Goal: Task Accomplishment & Management: Manage account settings

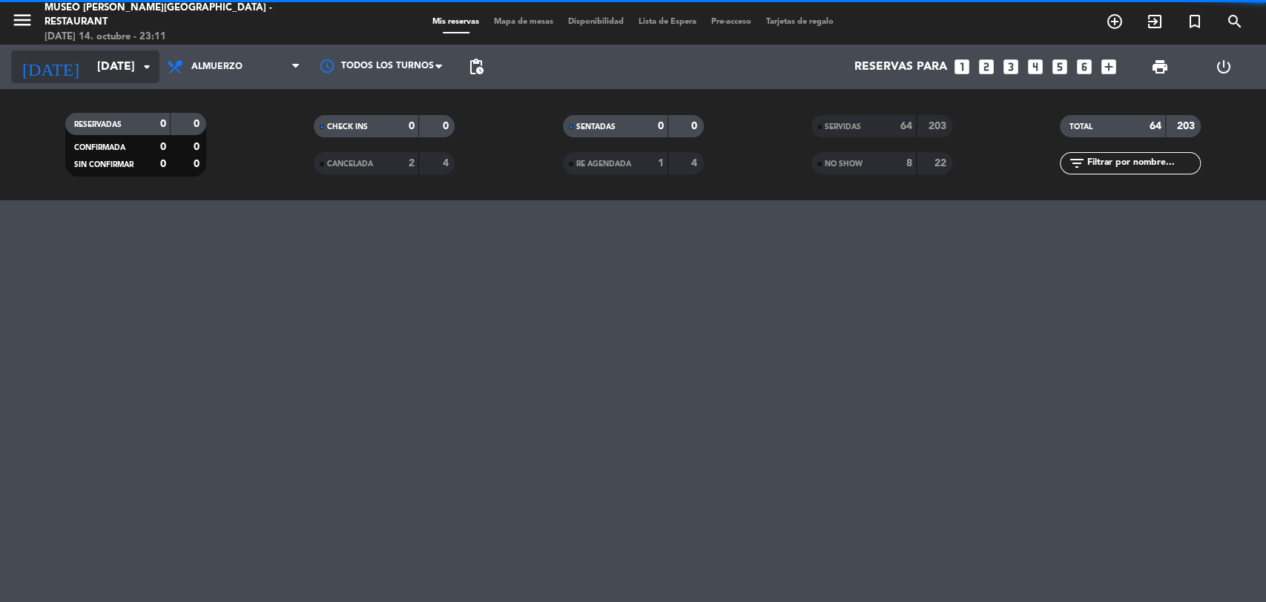
click at [134, 69] on input "[DATE]" at bounding box center [168, 67] width 157 height 29
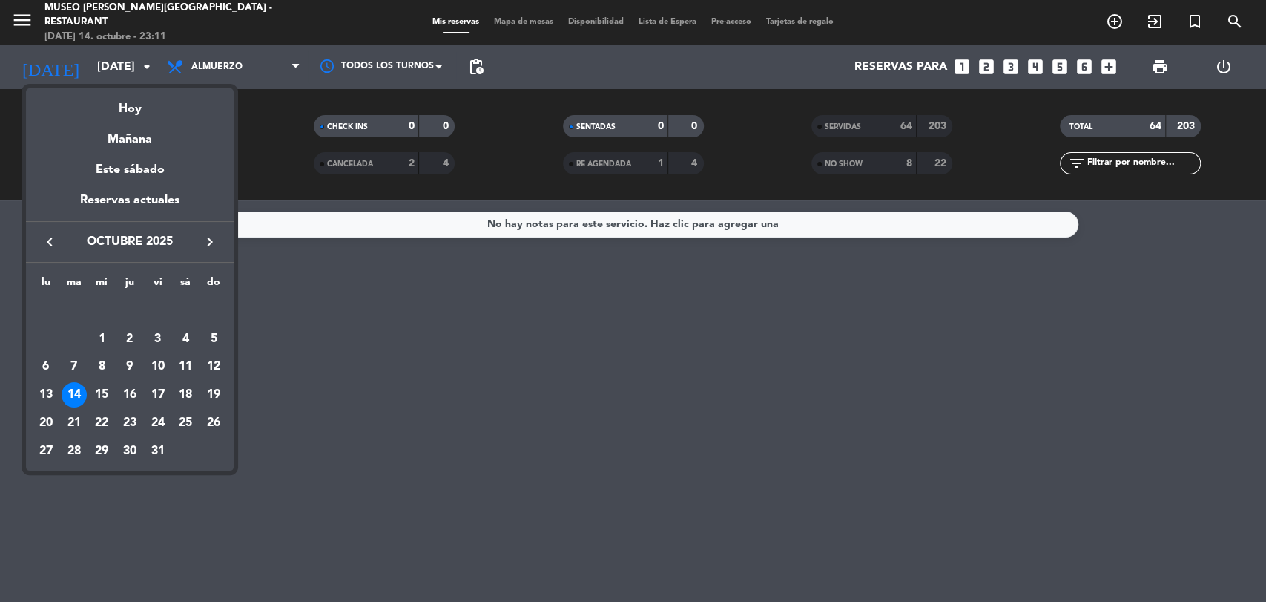
click at [76, 389] on div "14" at bounding box center [74, 394] width 25 height 25
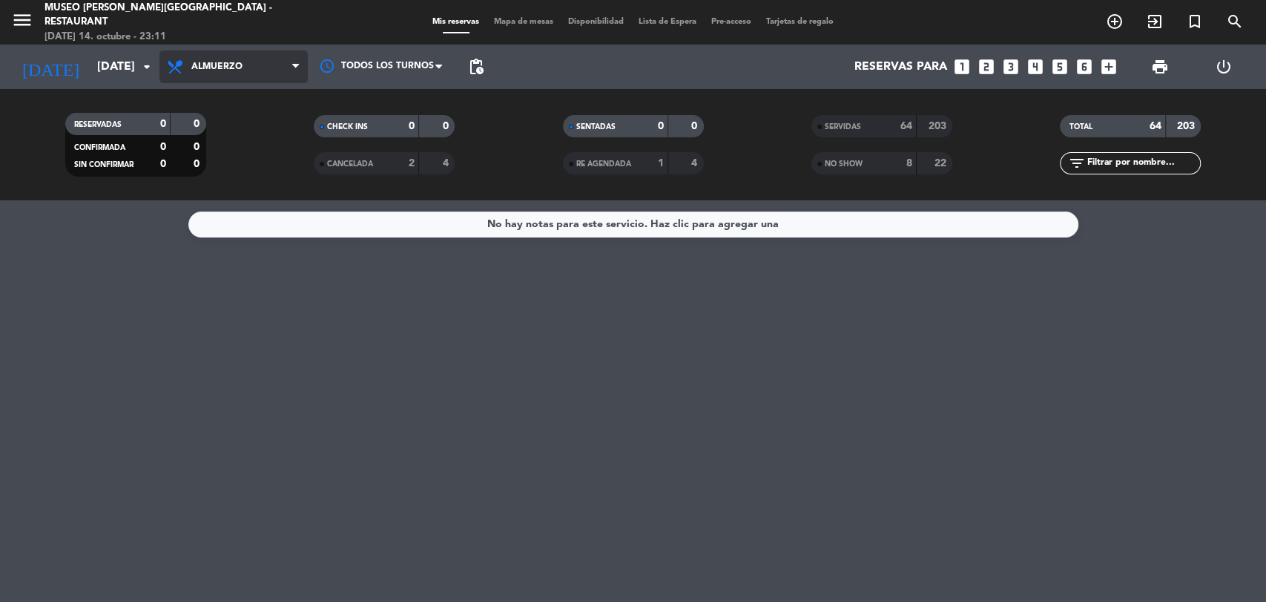
click at [232, 52] on span "Almuerzo" at bounding box center [233, 66] width 148 height 33
click at [209, 203] on ng-component "menu [GEOGRAPHIC_DATA][PERSON_NAME] - Restaurant [DATE] 14. octubre - 23:11 Mis…" at bounding box center [633, 301] width 1266 height 602
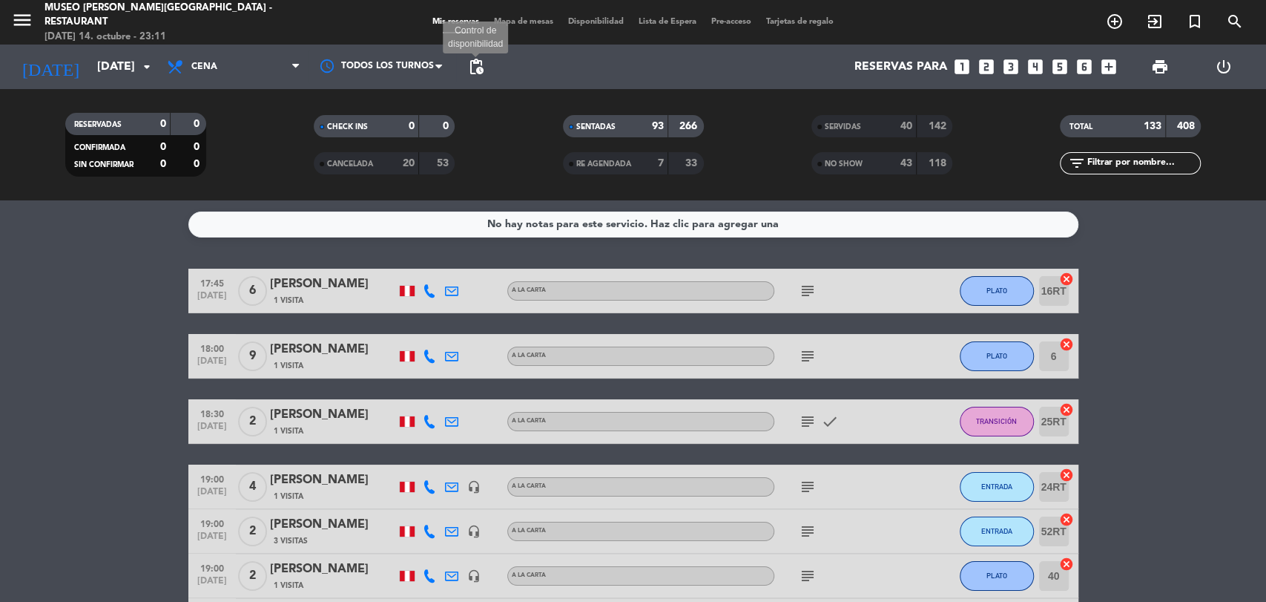
click at [476, 73] on span "pending_actions" at bounding box center [476, 67] width 18 height 18
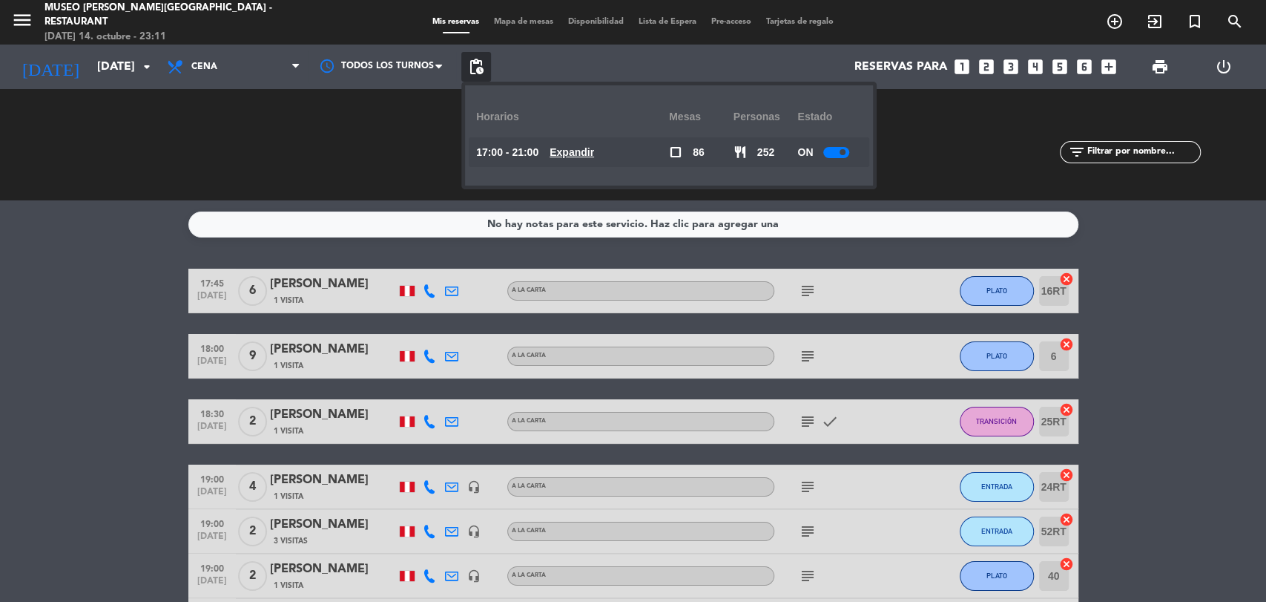
click at [587, 158] on u "Expandir" at bounding box center [572, 152] width 45 height 12
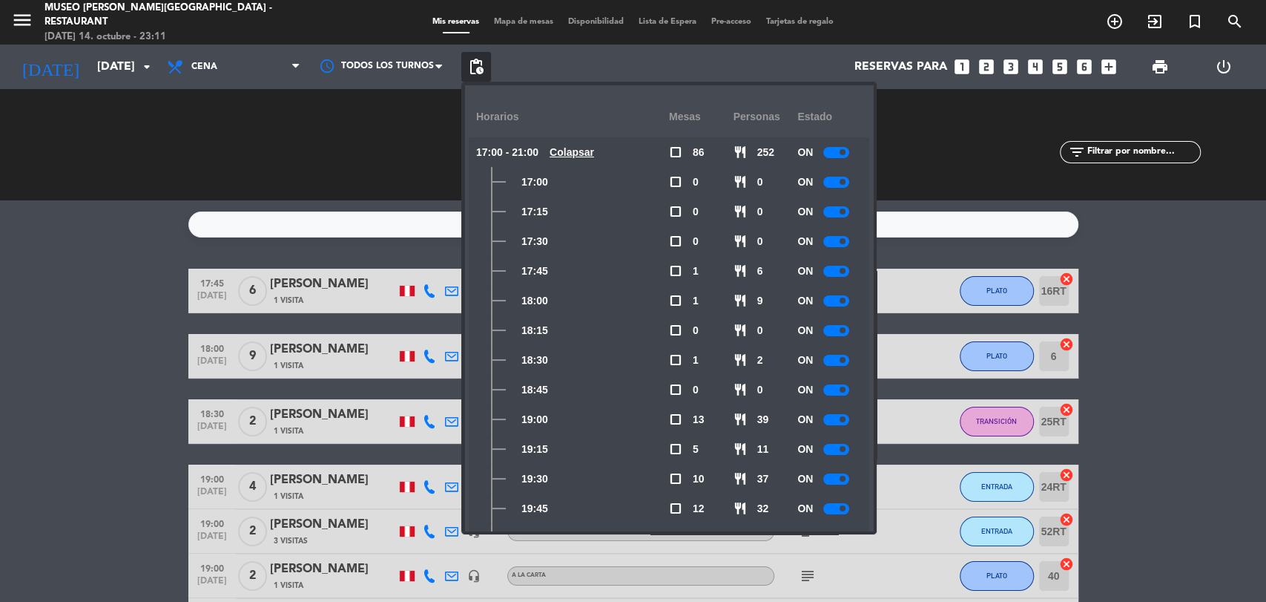
scroll to position [159, 0]
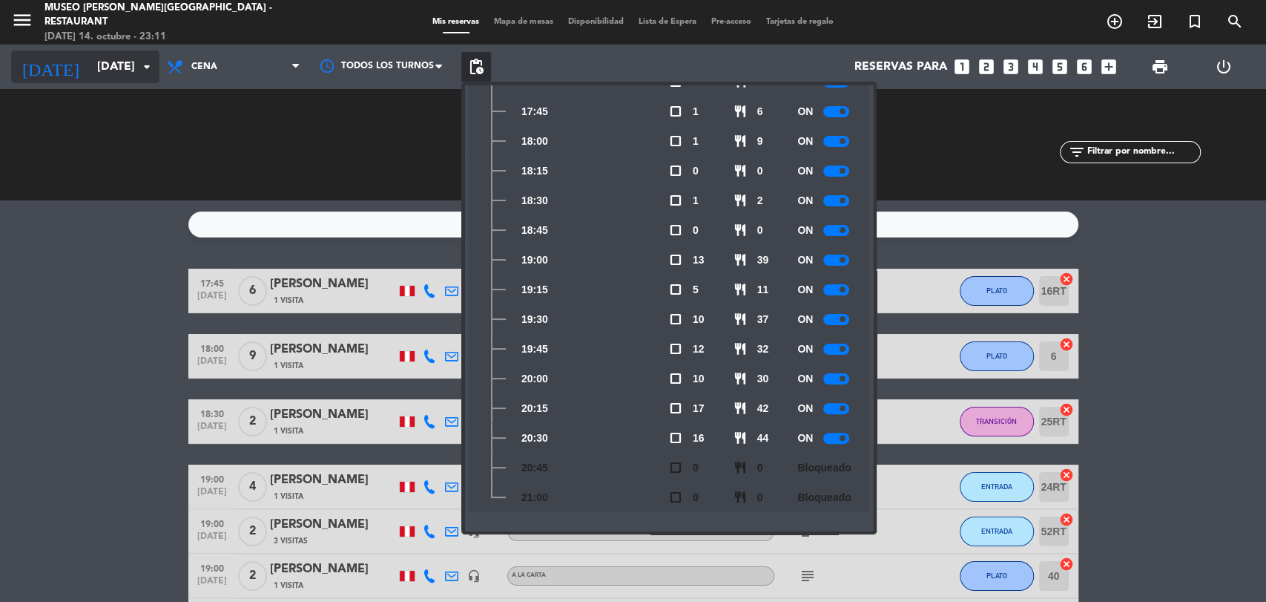
click at [134, 67] on input "[DATE]" at bounding box center [168, 67] width 157 height 29
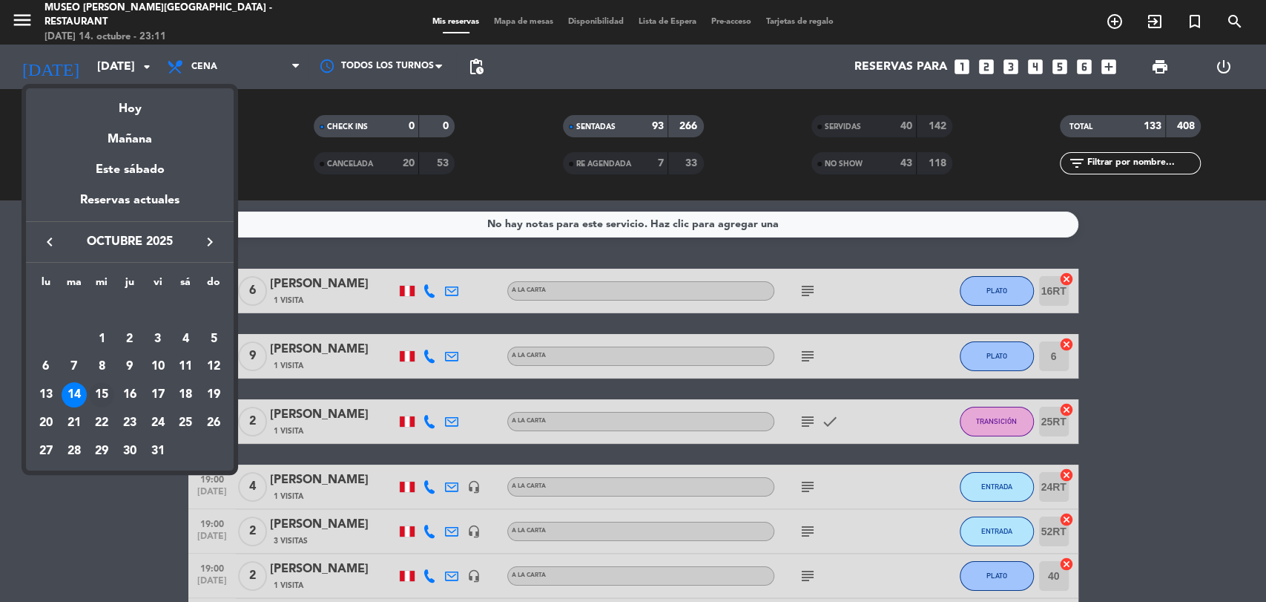
click at [101, 399] on div "15" at bounding box center [101, 394] width 25 height 25
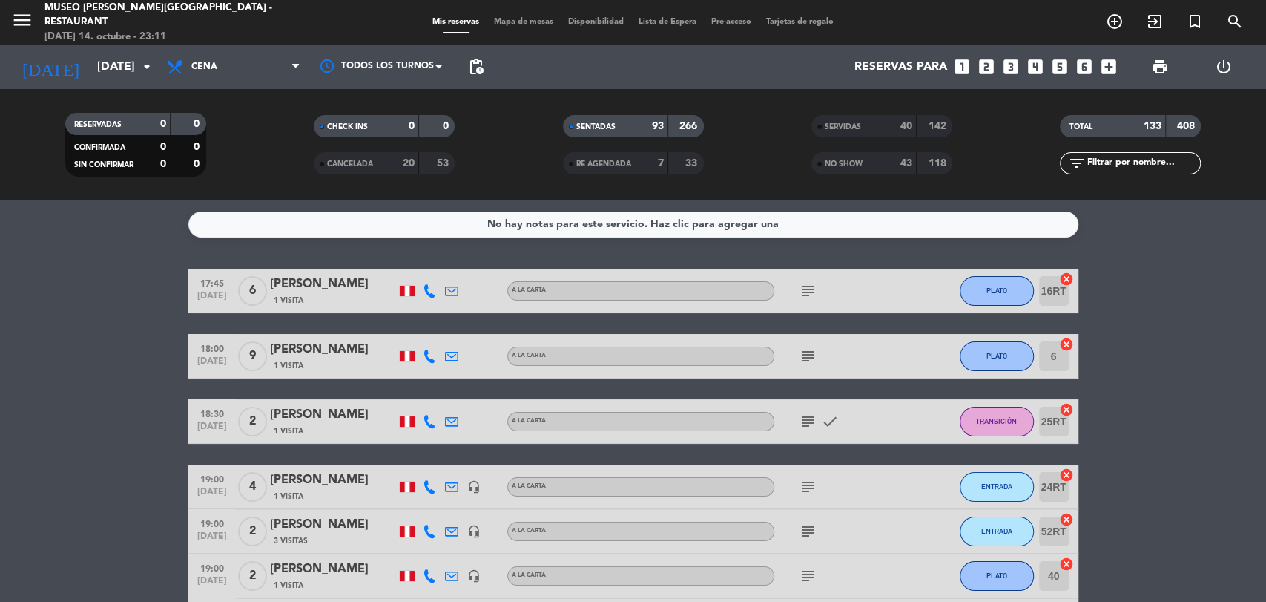
type input "[DATE]"
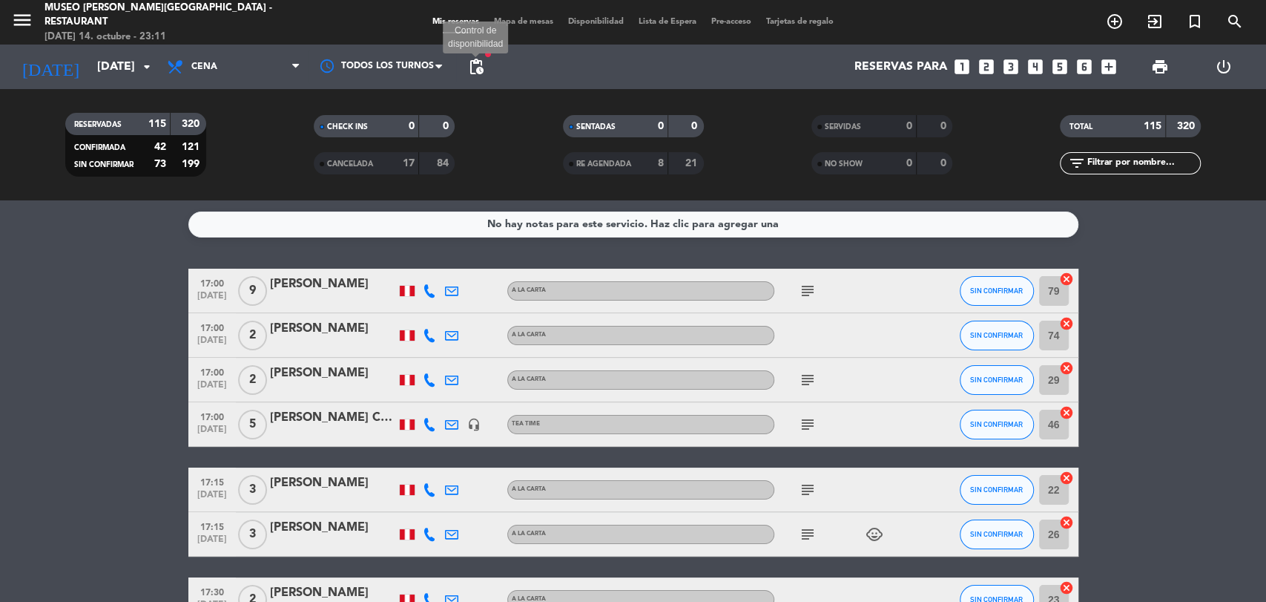
click at [480, 65] on span "pending_actions" at bounding box center [476, 67] width 18 height 18
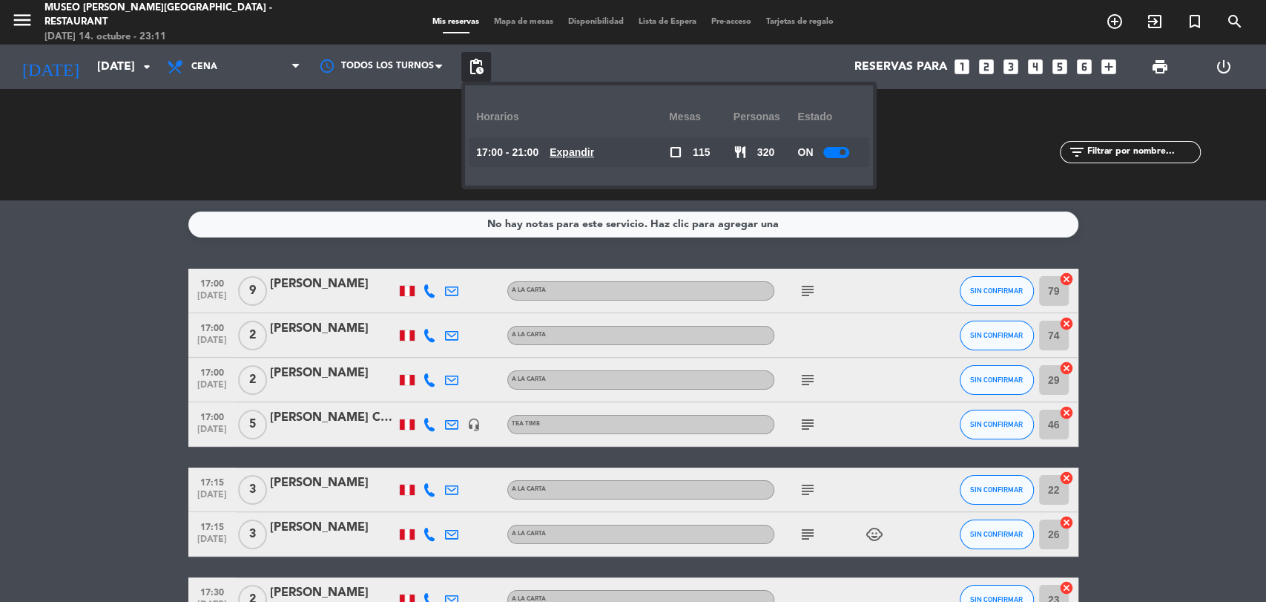
click at [570, 146] on u "Expandir" at bounding box center [572, 152] width 45 height 12
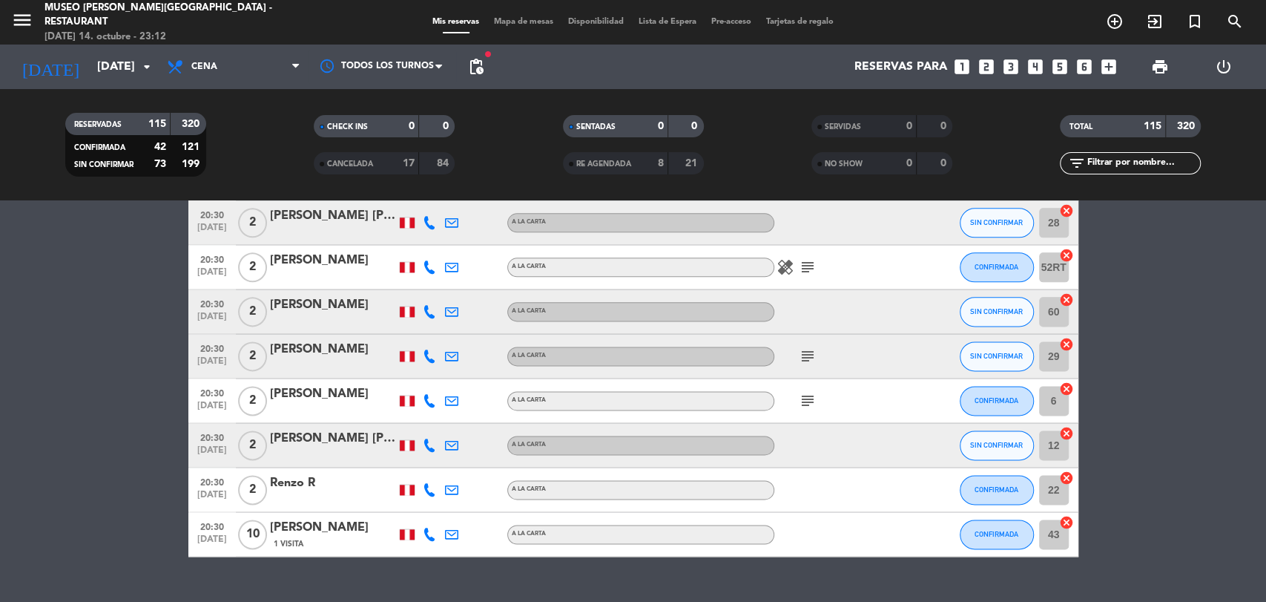
scroll to position [5129, 0]
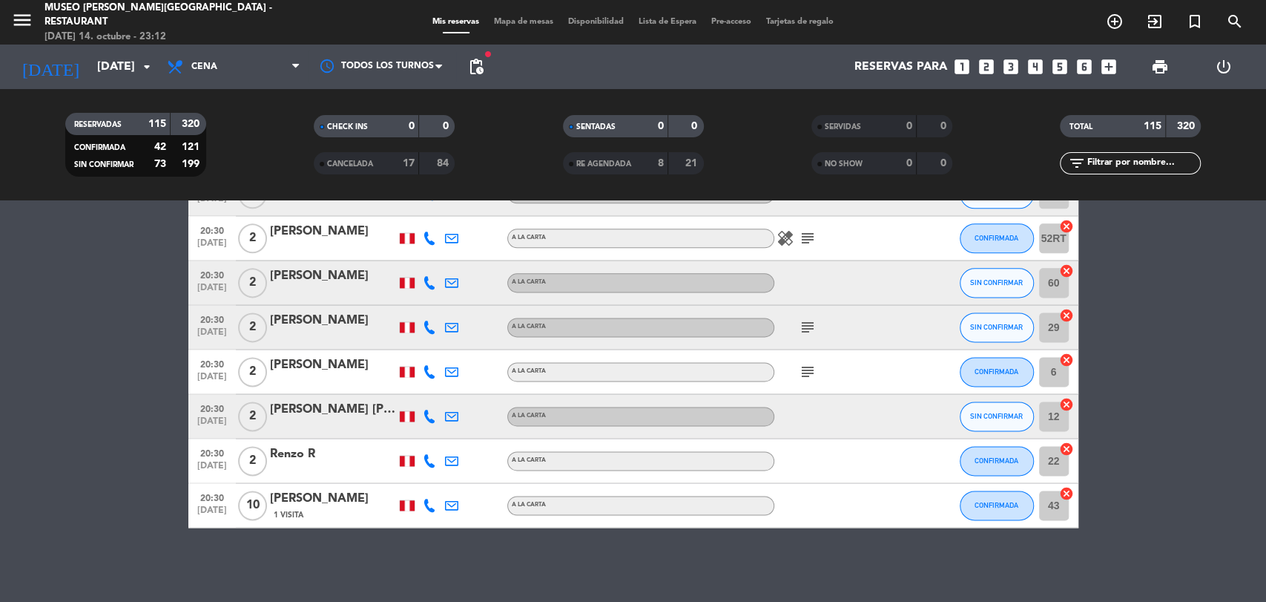
click at [478, 80] on span "pending_actions" at bounding box center [476, 67] width 30 height 30
click at [475, 67] on span "pending_actions" at bounding box center [476, 67] width 18 height 18
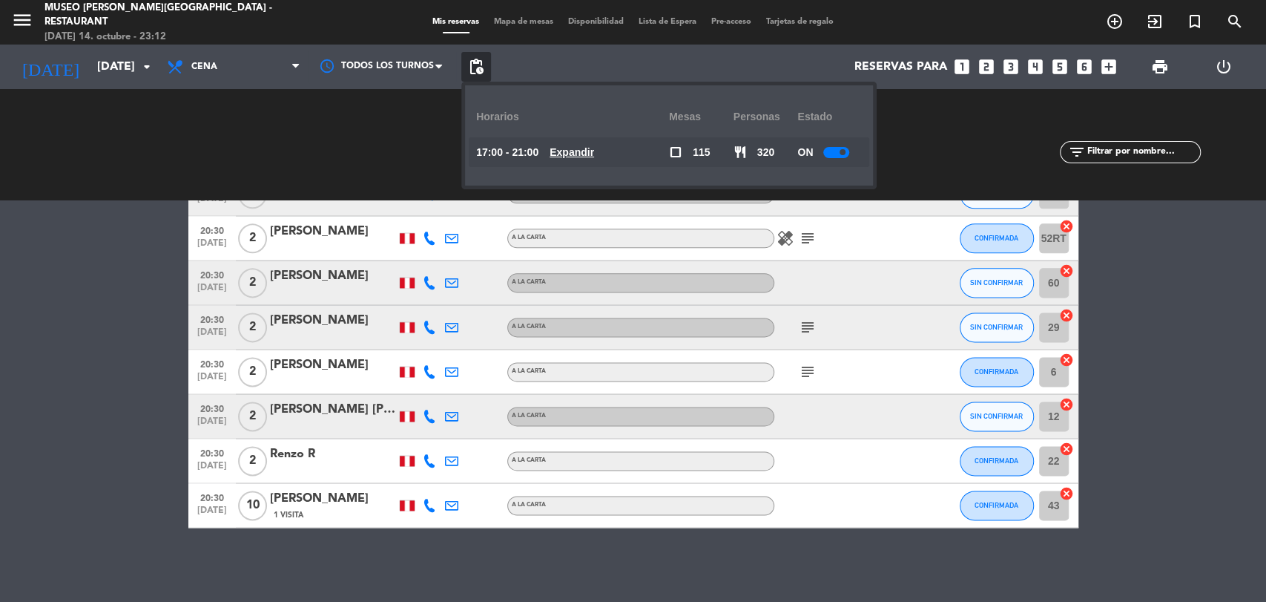
click at [579, 156] on u "Expandir" at bounding box center [572, 152] width 45 height 12
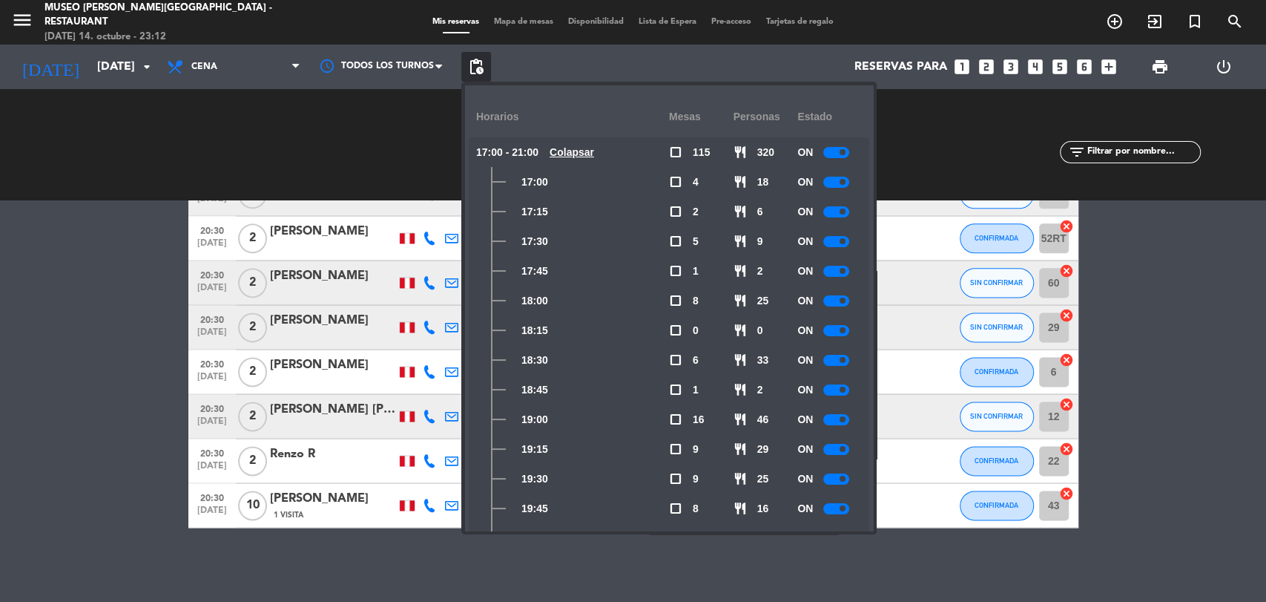
scroll to position [159, 0]
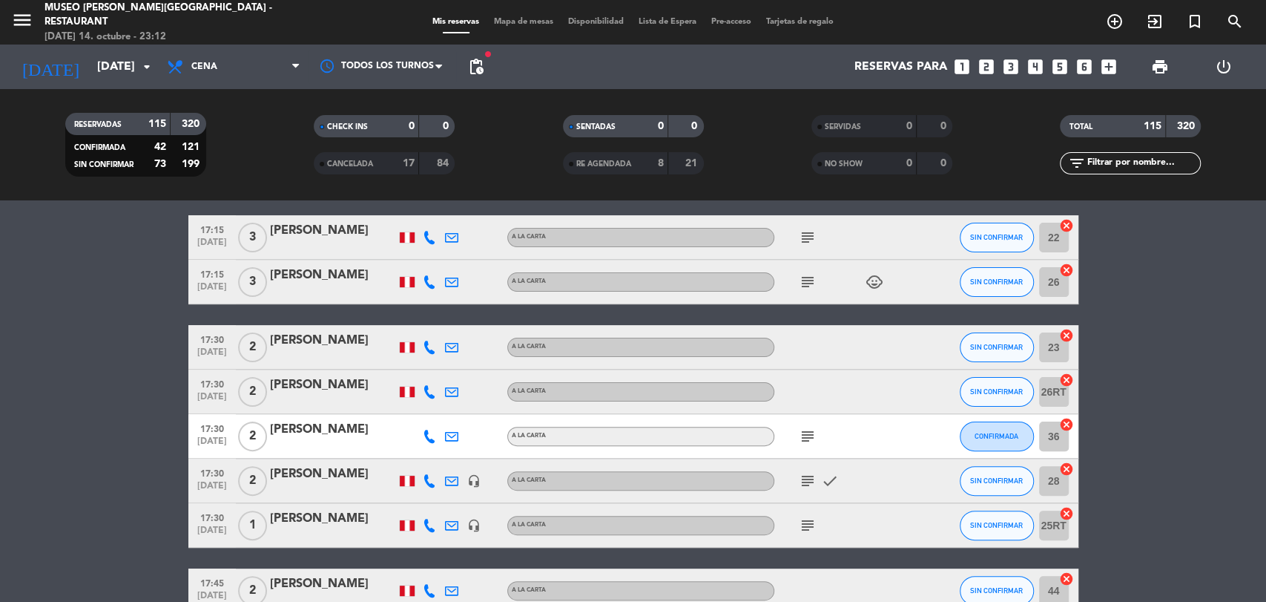
scroll to position [254, 0]
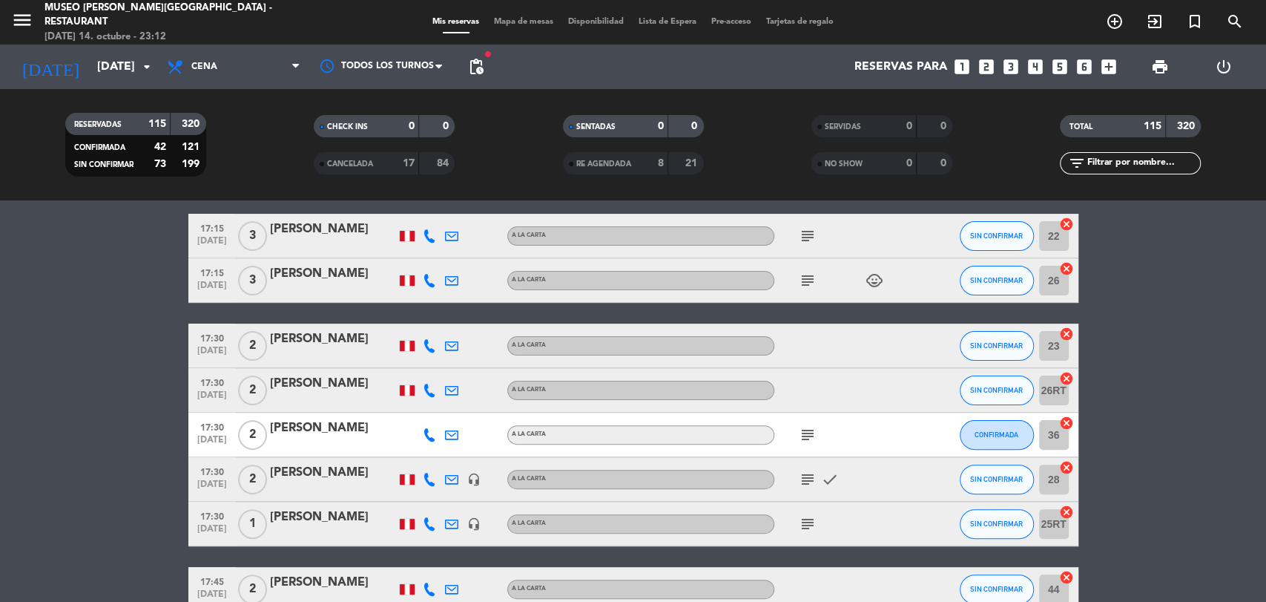
click at [339, 379] on div "[PERSON_NAME]" at bounding box center [333, 383] width 126 height 19
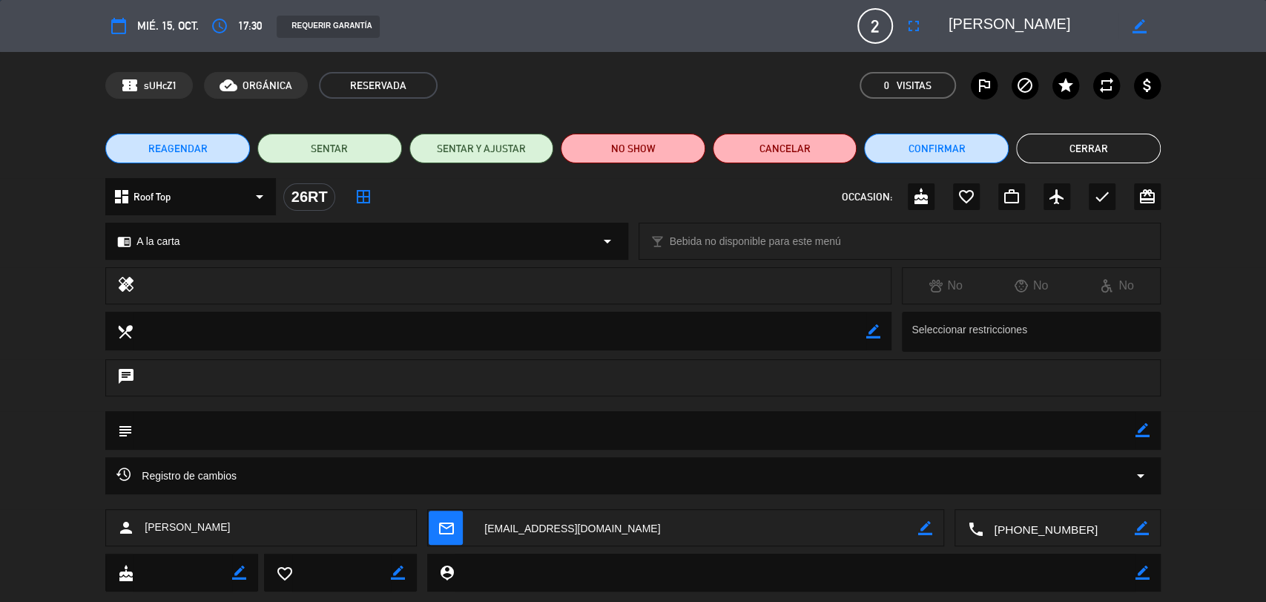
scroll to position [34, 0]
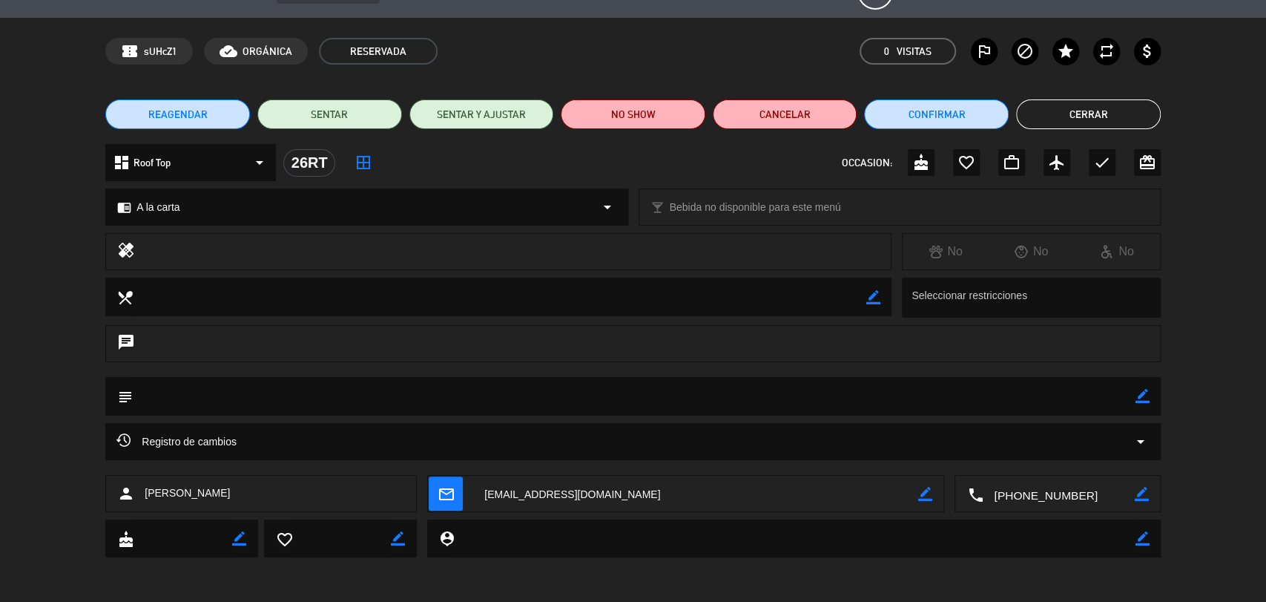
click at [1139, 445] on icon "arrow_drop_down" at bounding box center [1141, 441] width 18 height 18
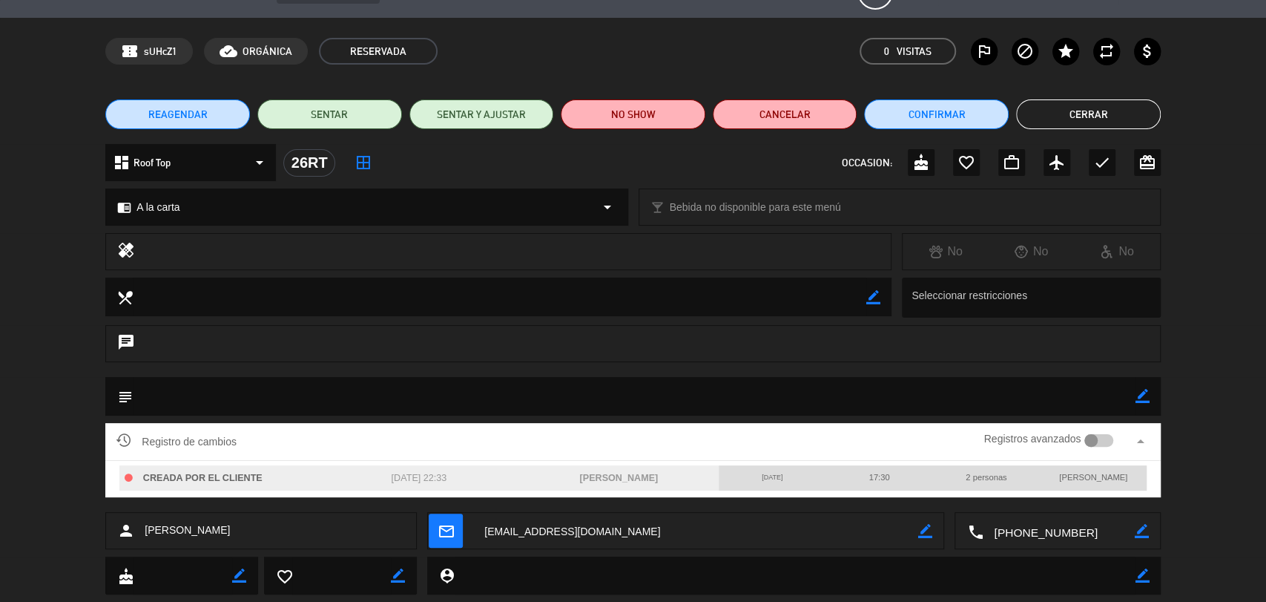
click at [1107, 438] on div at bounding box center [1098, 440] width 29 height 13
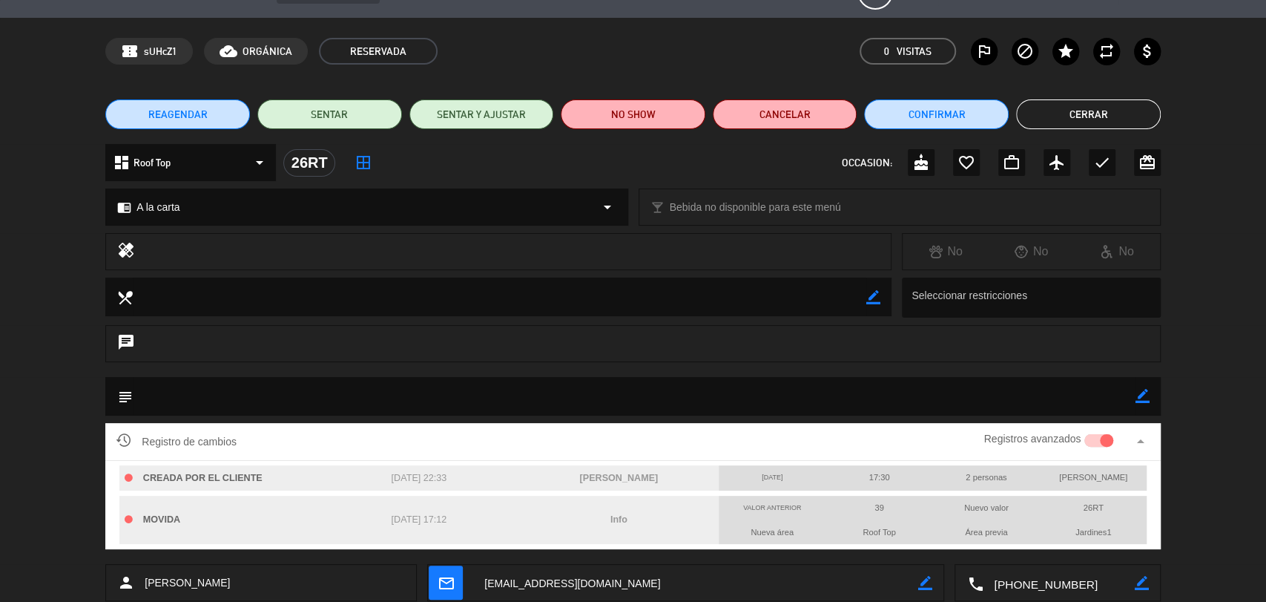
click at [1092, 119] on button "Cerrar" at bounding box center [1088, 114] width 145 height 30
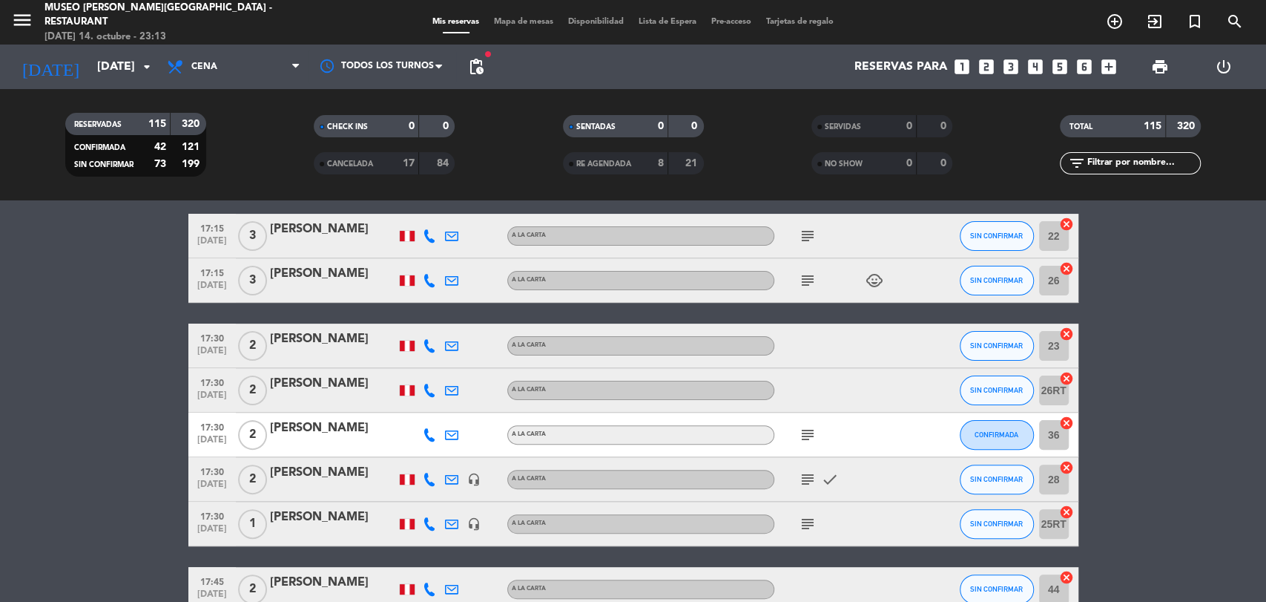
click at [807, 519] on icon "subject" at bounding box center [808, 524] width 18 height 18
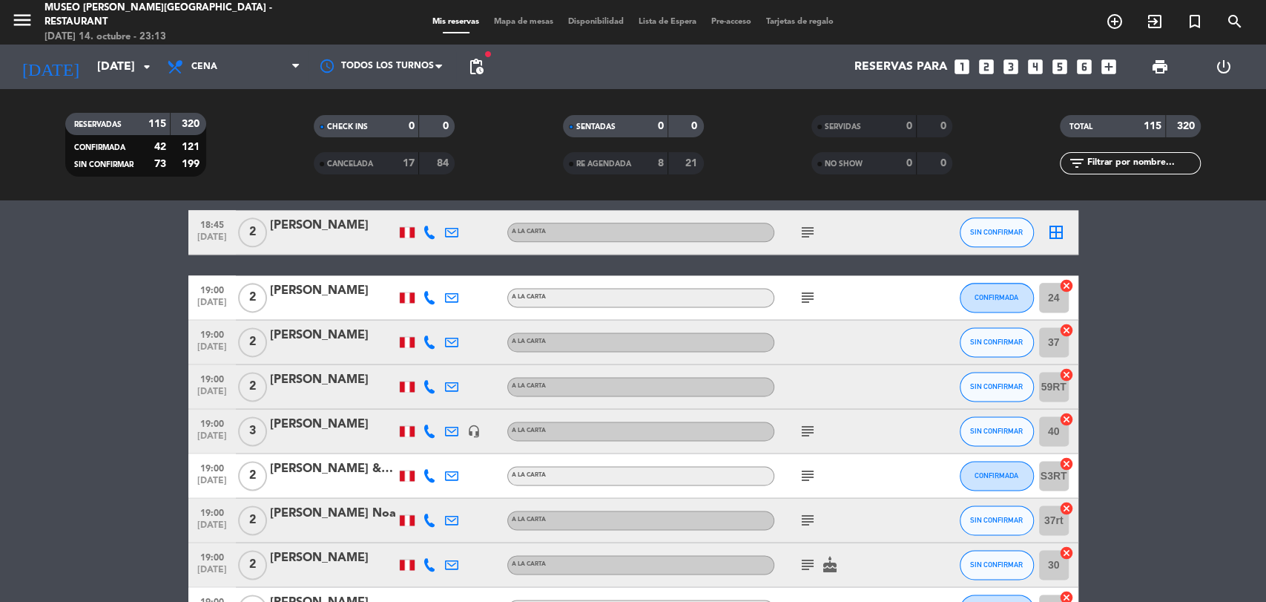
scroll to position [1335, 0]
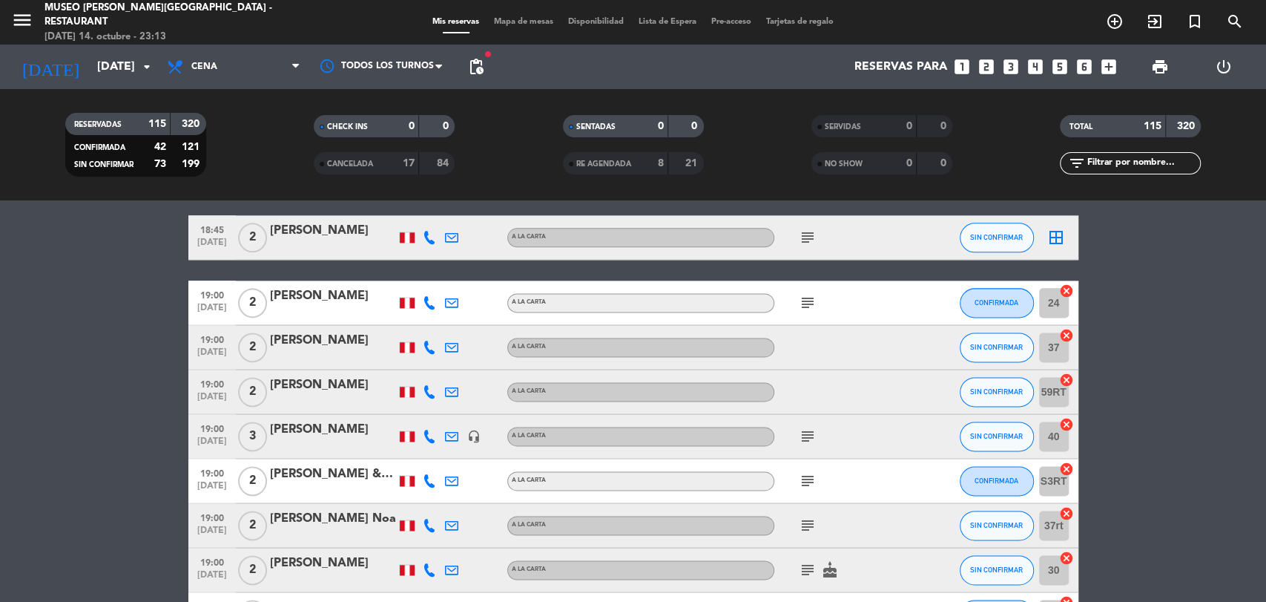
click at [1064, 293] on icon "cancel" at bounding box center [1066, 290] width 15 height 15
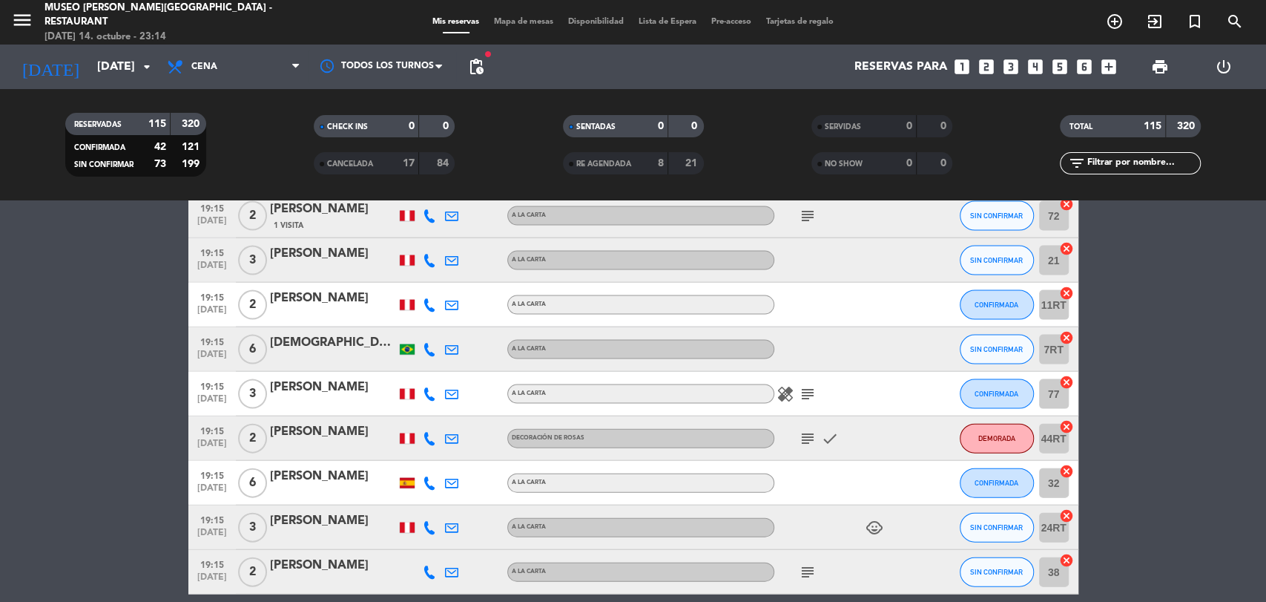
scroll to position [2102, 0]
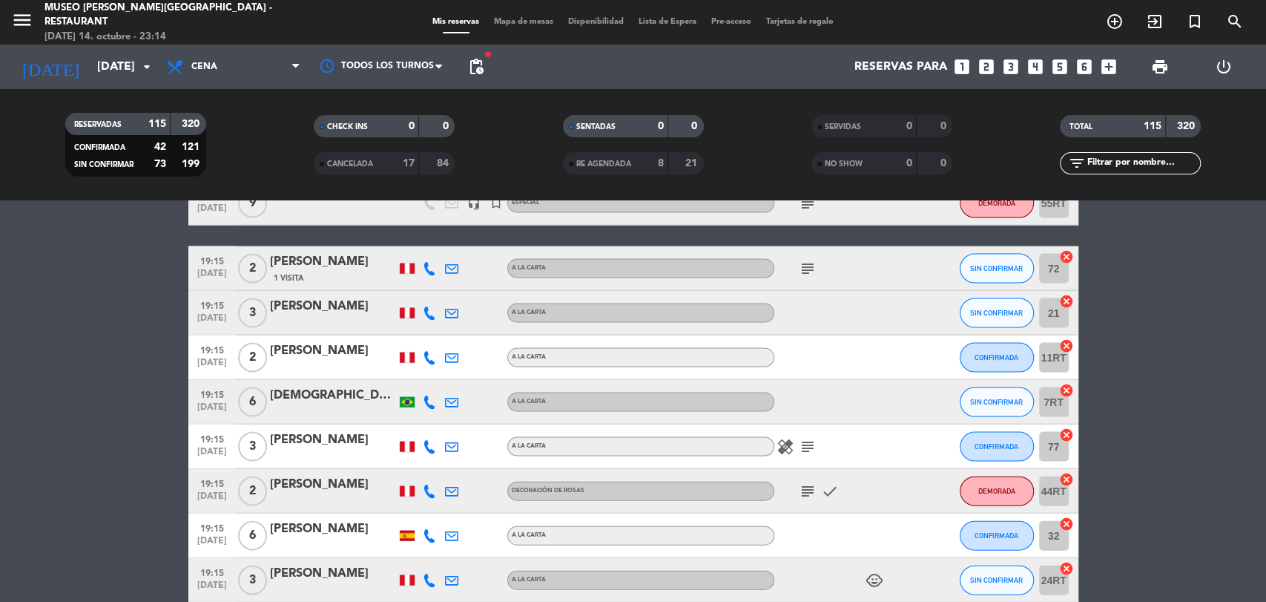
click at [1067, 254] on icon "cancel" at bounding box center [1066, 256] width 15 height 15
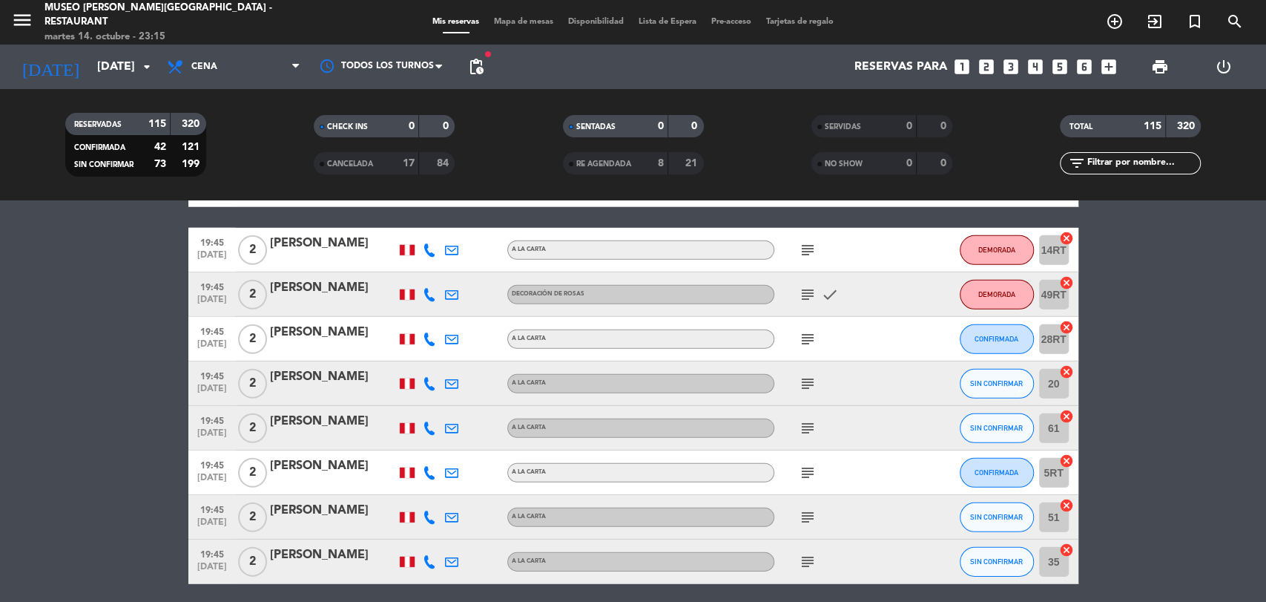
scroll to position [2970, 0]
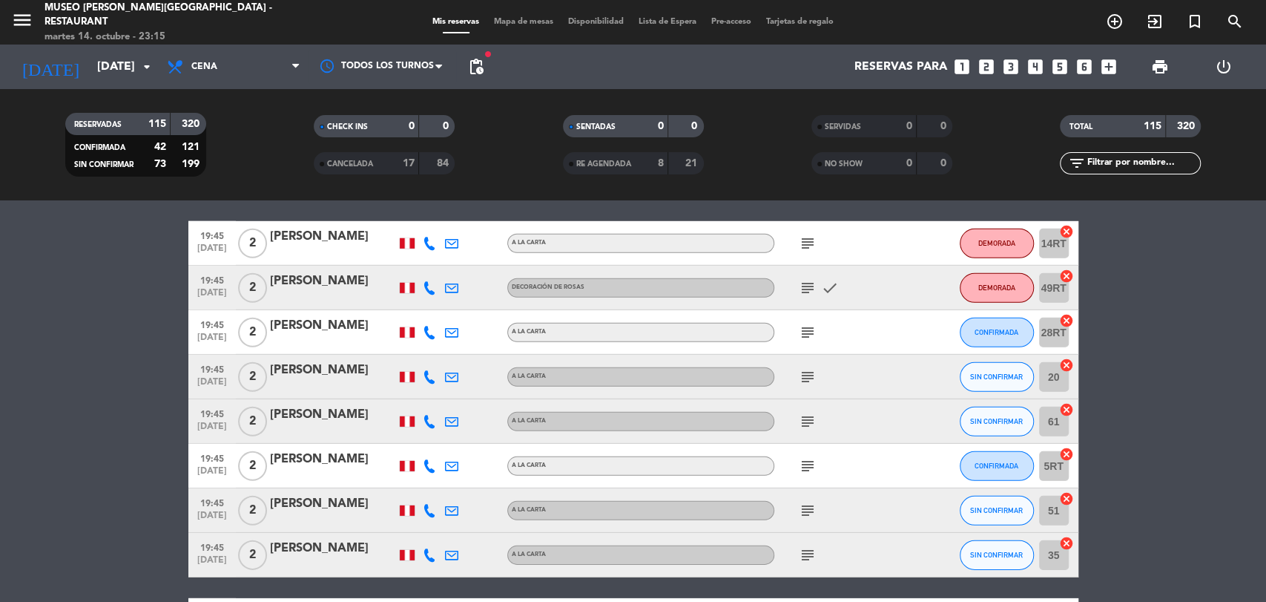
click at [809, 506] on icon "subject" at bounding box center [808, 510] width 18 height 18
click at [1068, 498] on icon "cancel" at bounding box center [1066, 498] width 15 height 15
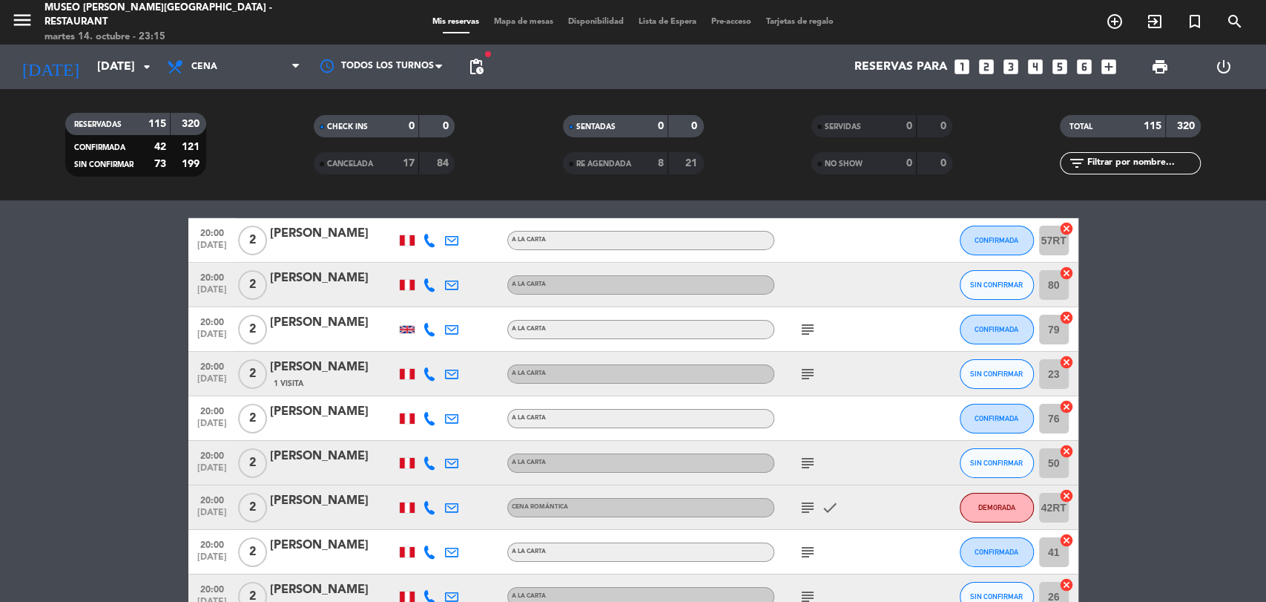
scroll to position [3347, 0]
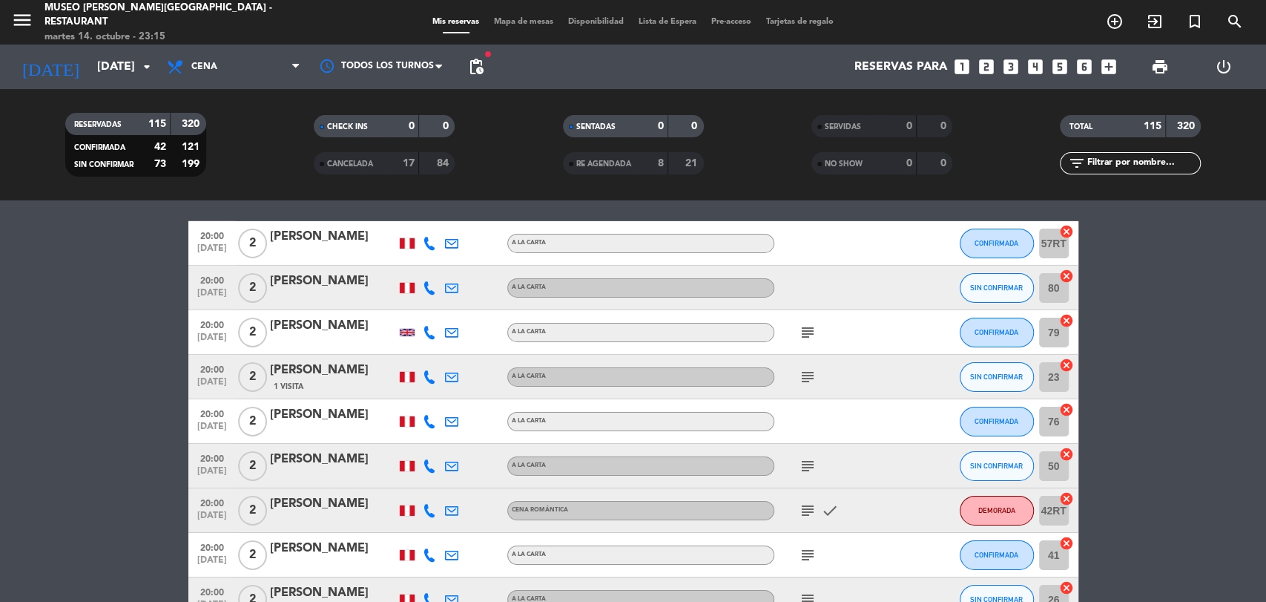
click at [1064, 274] on icon "cancel" at bounding box center [1066, 276] width 15 height 15
click at [1065, 366] on icon "cancel" at bounding box center [1066, 365] width 15 height 15
click at [1065, 454] on icon "cancel" at bounding box center [1066, 454] width 15 height 15
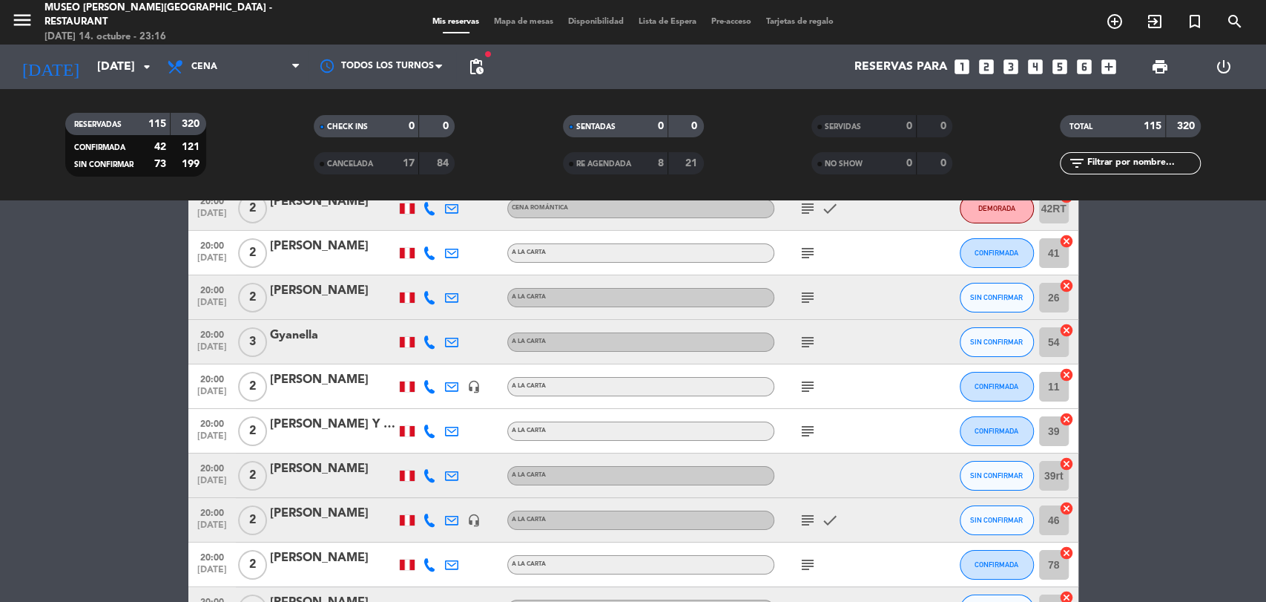
scroll to position [3833, 0]
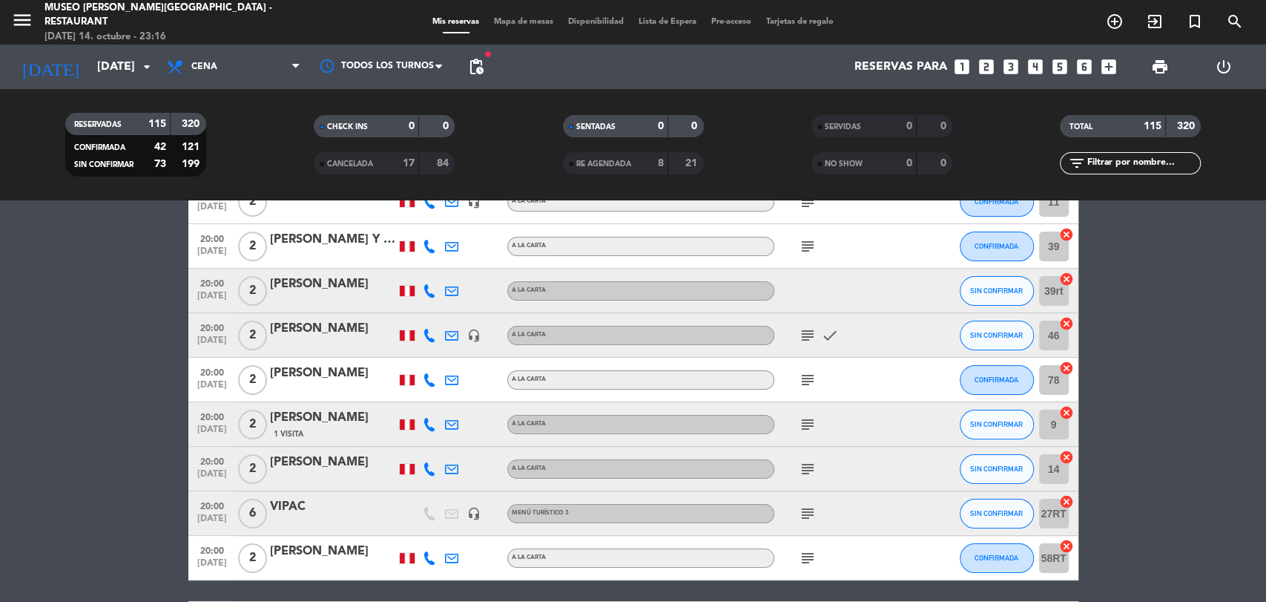
click at [1066, 277] on icon "cancel" at bounding box center [1066, 278] width 15 height 15
click at [1065, 368] on icon "cancel" at bounding box center [1066, 367] width 15 height 15
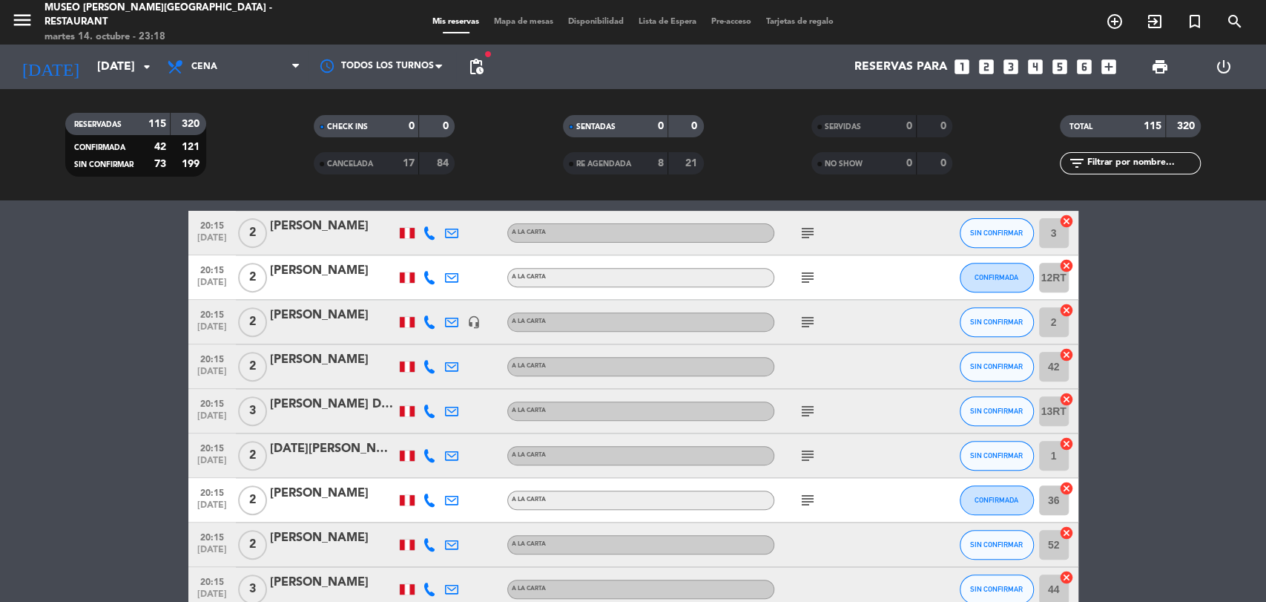
scroll to position [4166, 0]
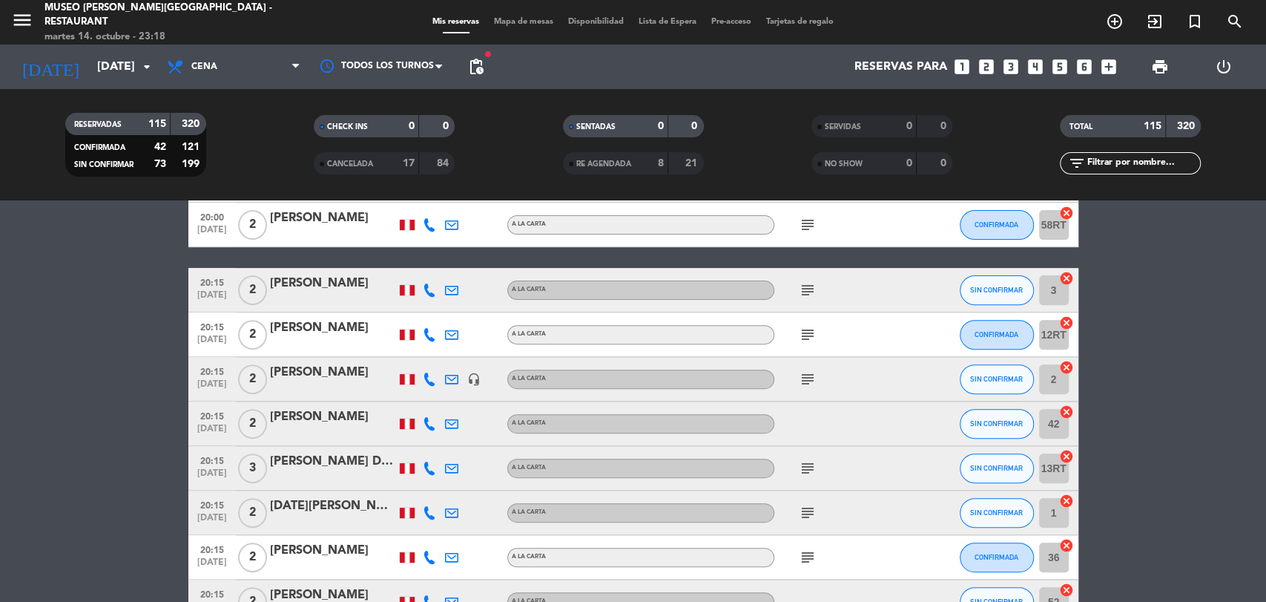
click at [1070, 272] on icon "cancel" at bounding box center [1066, 278] width 15 height 15
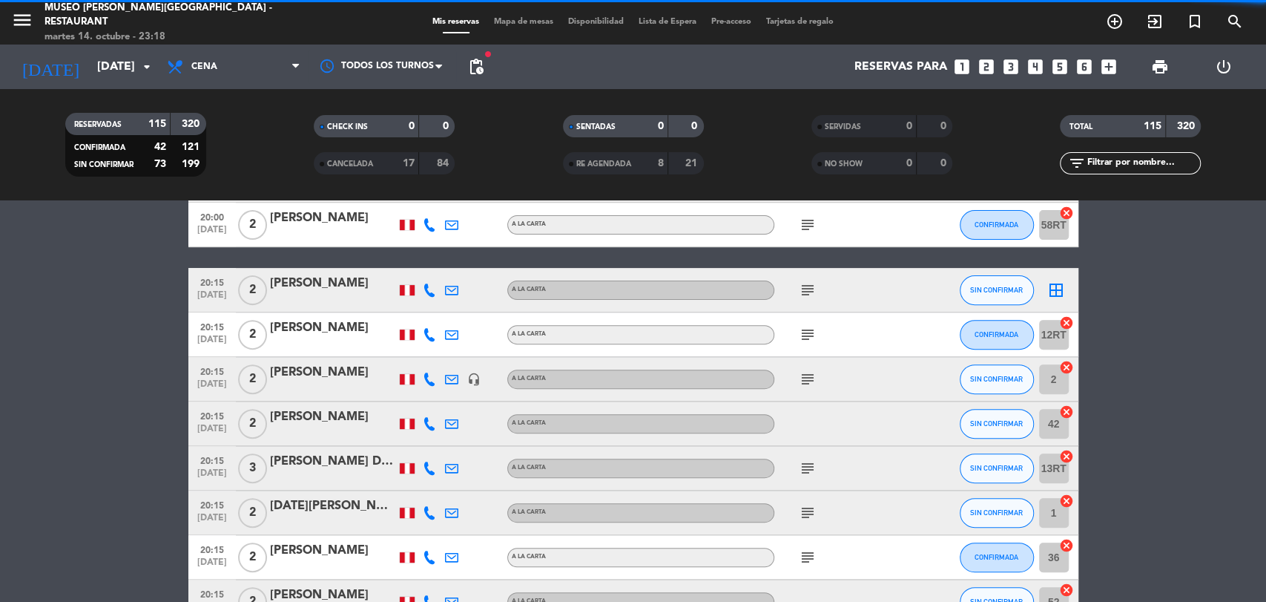
click at [1065, 411] on icon "cancel" at bounding box center [1066, 411] width 15 height 15
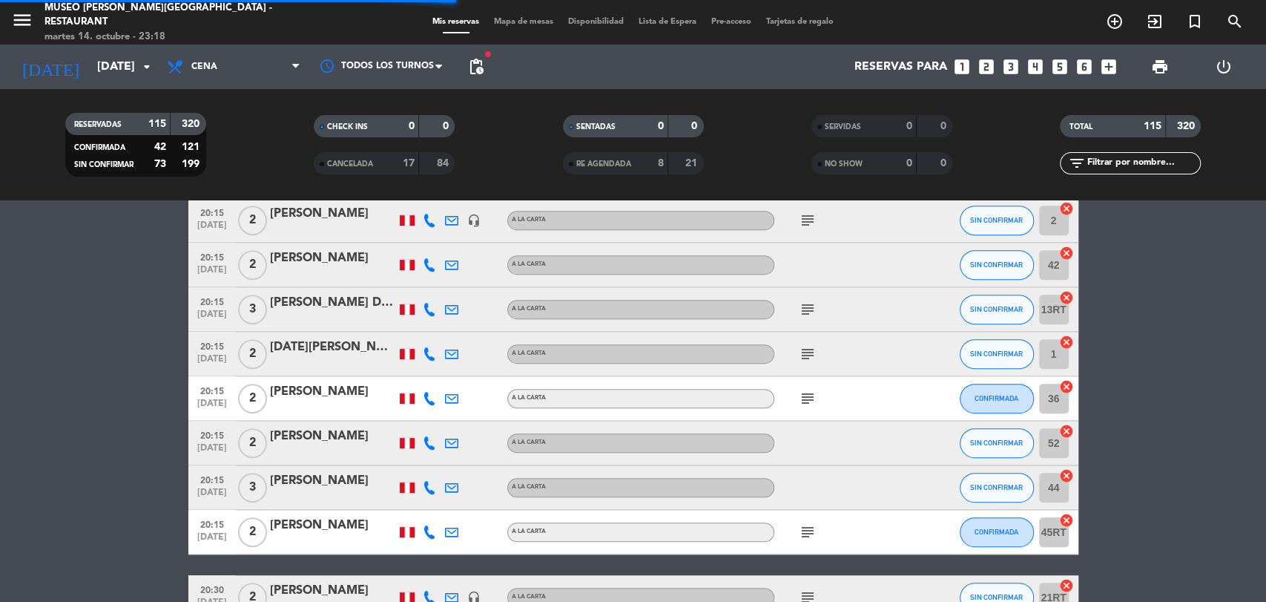
scroll to position [4330, 0]
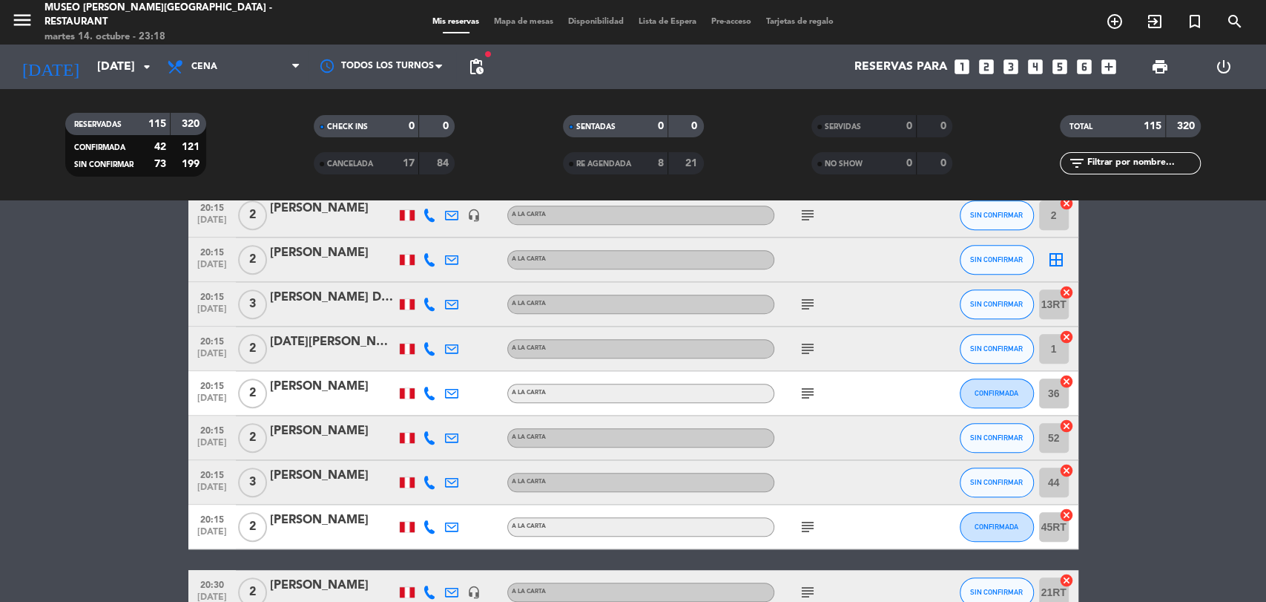
click at [1066, 469] on icon "cancel" at bounding box center [1066, 470] width 15 height 15
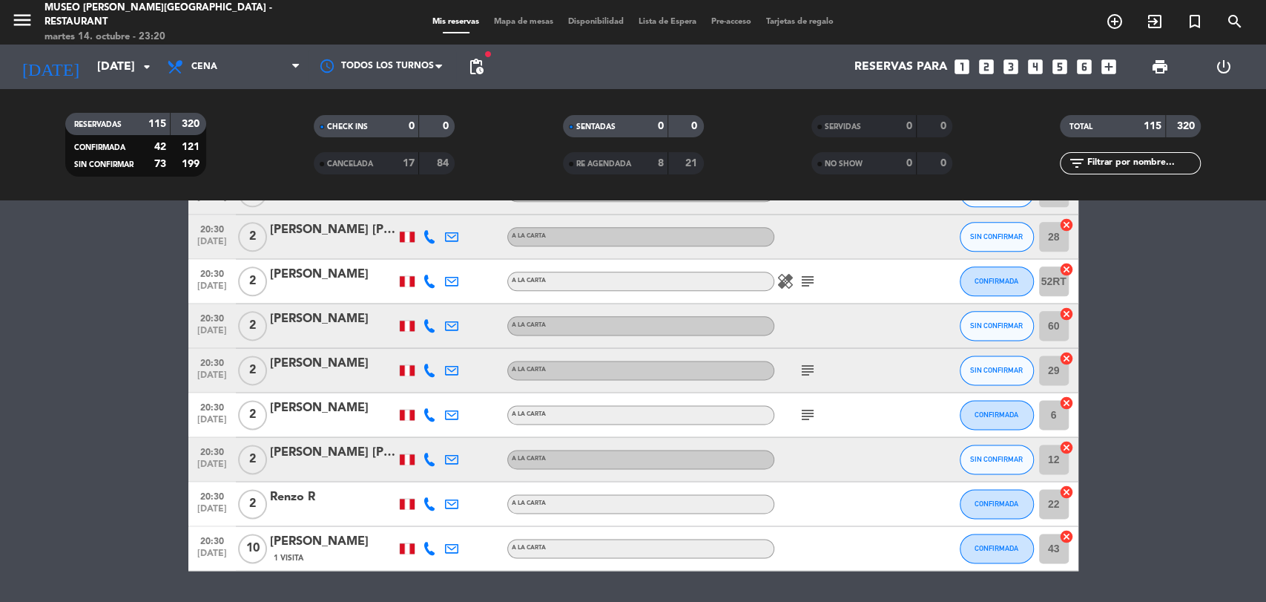
scroll to position [5087, 0]
click at [1064, 355] on icon "cancel" at bounding box center [1066, 357] width 15 height 15
click at [1066, 444] on icon "cancel" at bounding box center [1066, 446] width 15 height 15
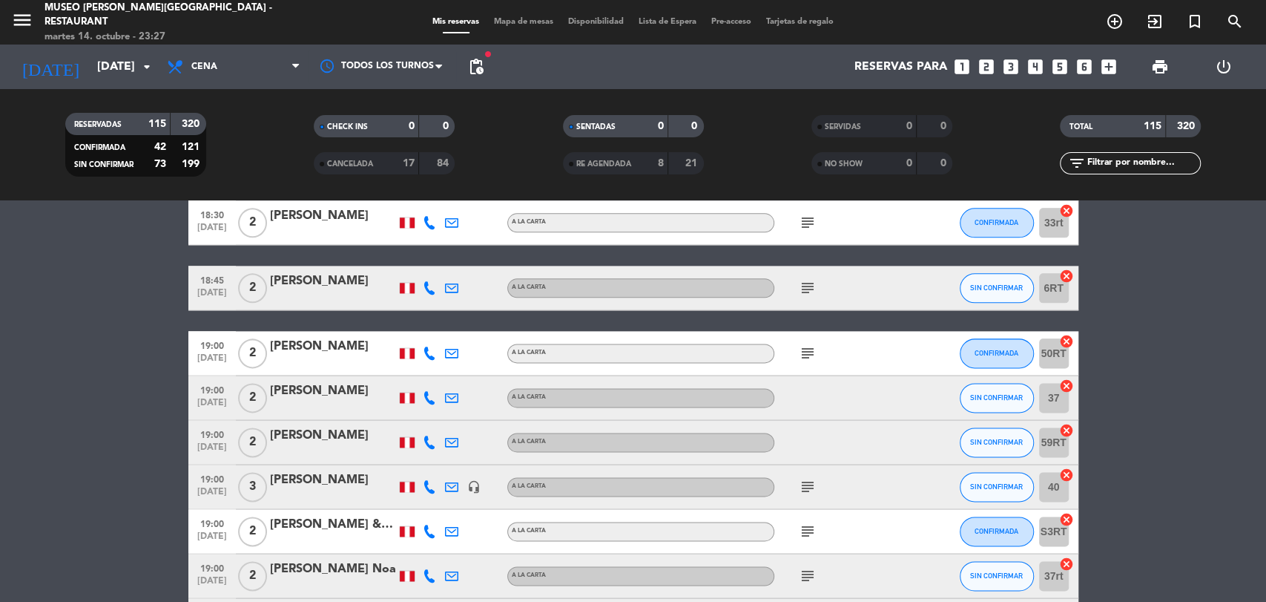
scroll to position [1284, 0]
click at [519, 25] on span "Mapa de mesas" at bounding box center [524, 22] width 74 height 8
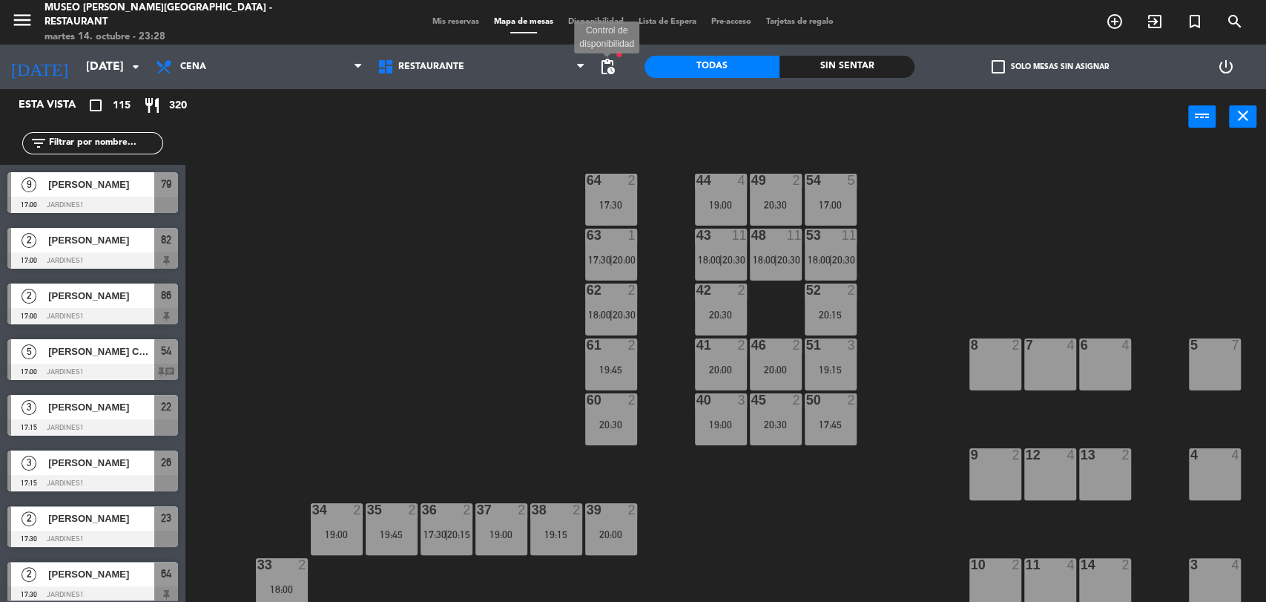
click at [603, 63] on span "pending_actions" at bounding box center [608, 67] width 18 height 18
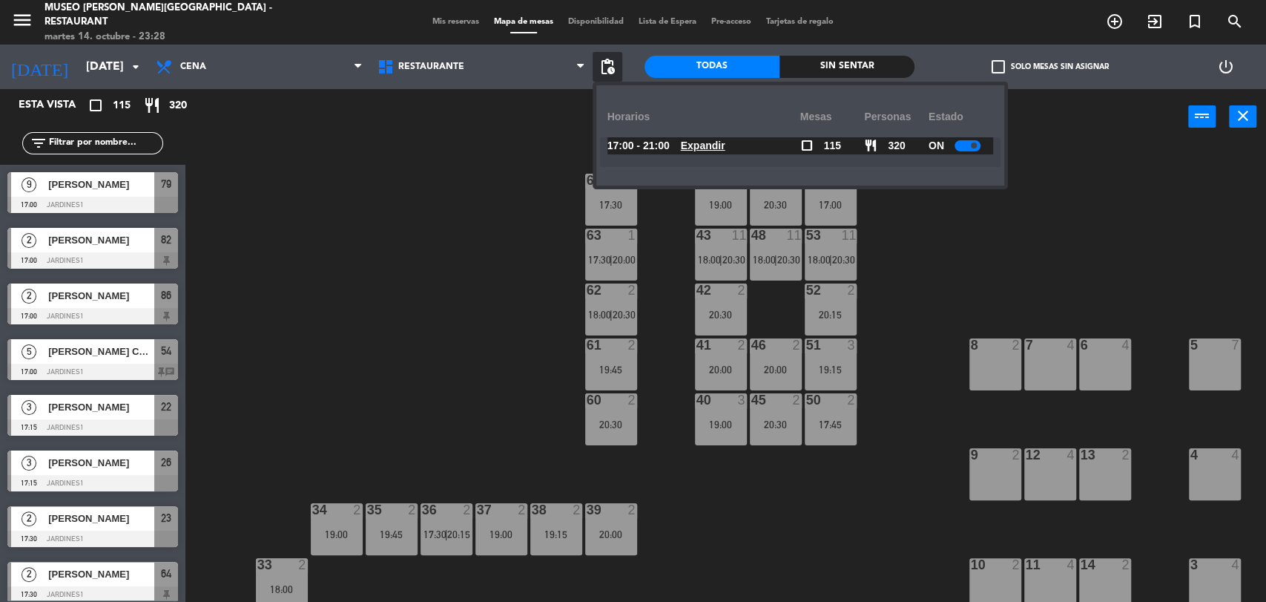
click at [712, 149] on u "Expandir" at bounding box center [703, 145] width 45 height 12
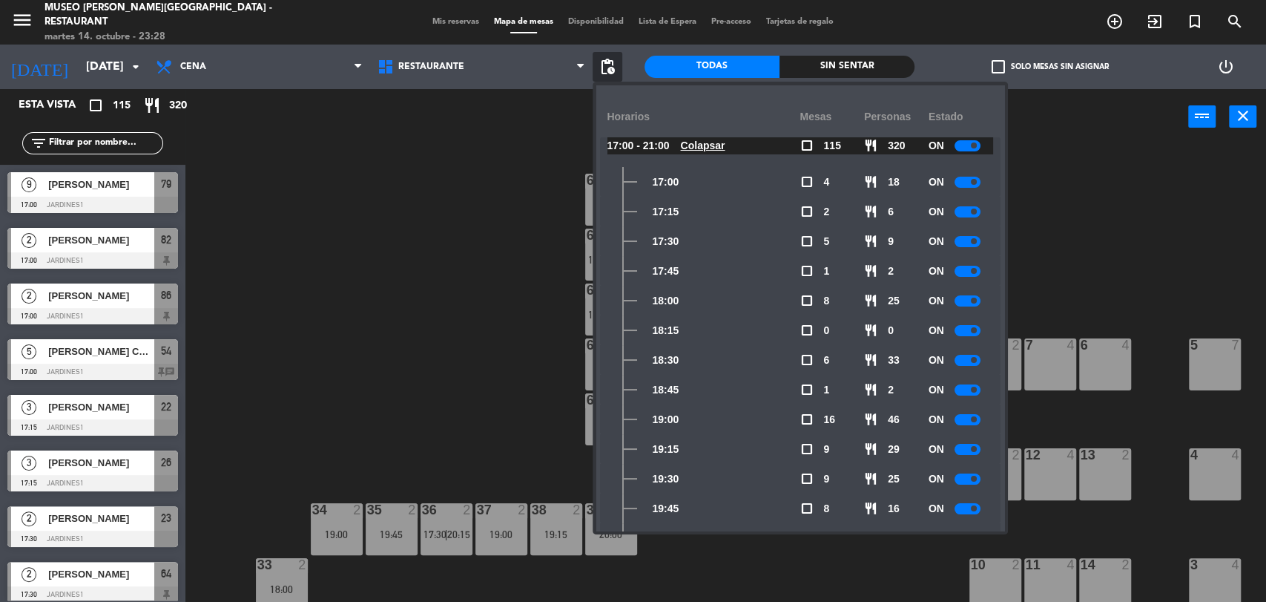
scroll to position [159, 0]
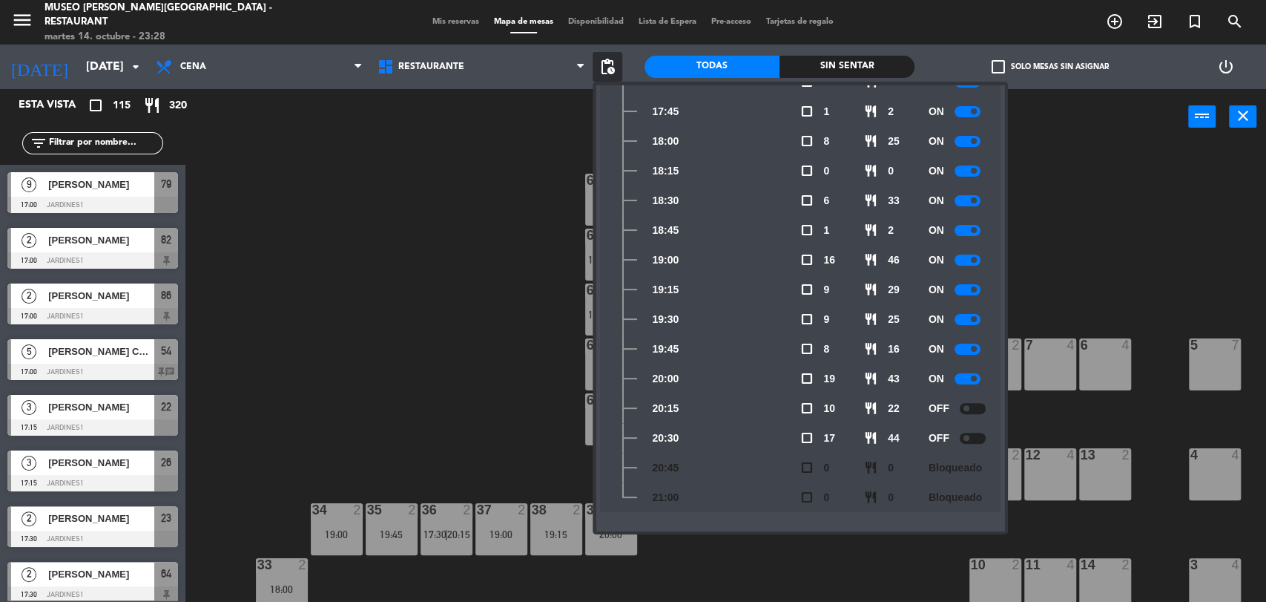
click at [1048, 264] on div "44 4 19:00 49 2 20:30 54 5 17:00 64 2 17:30 48 11 18:00 | 20:30 53 11 18:00 | 2…" at bounding box center [732, 375] width 1068 height 457
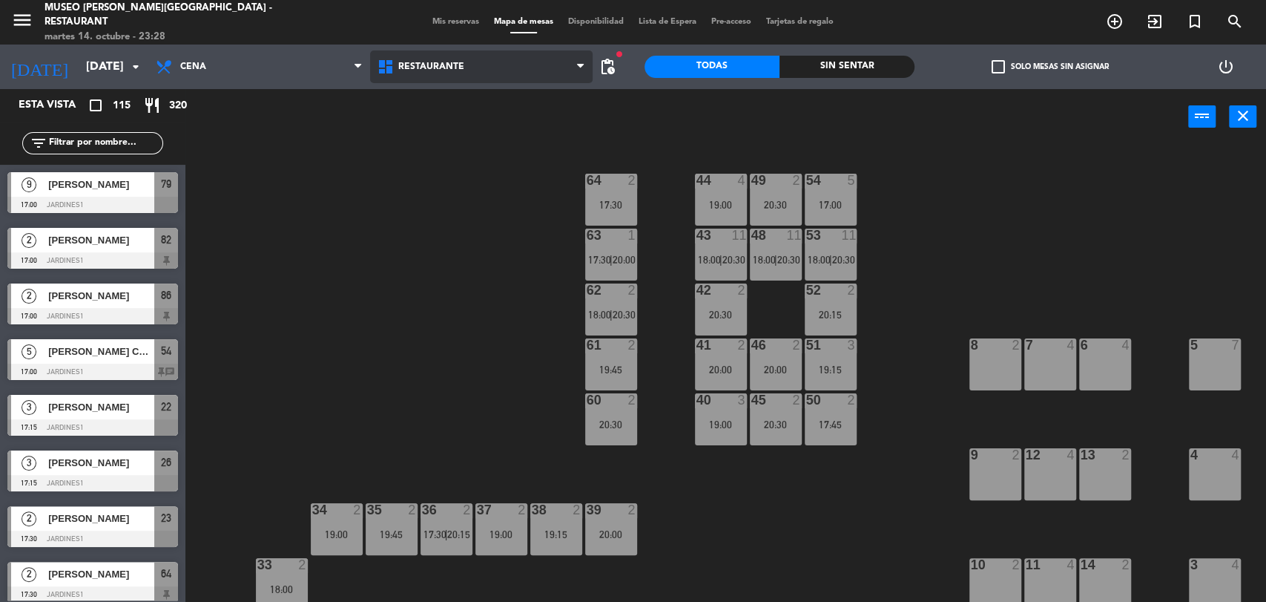
click at [526, 67] on span "Restaurante" at bounding box center [481, 66] width 222 height 33
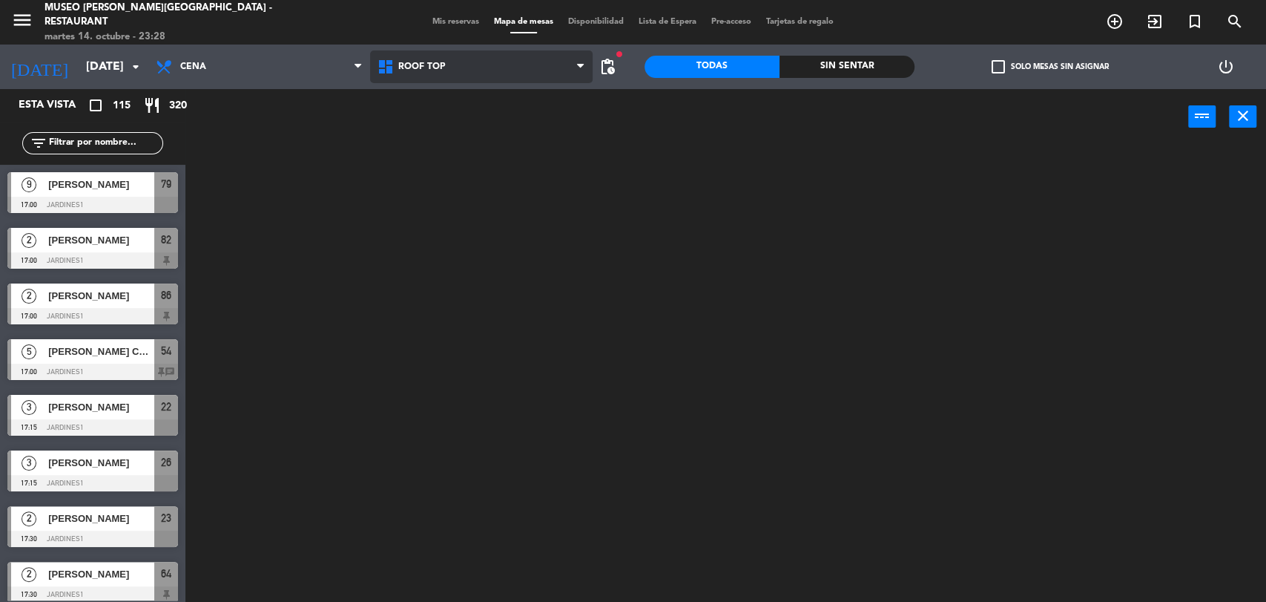
click at [469, 131] on ng-component "menu [GEOGRAPHIC_DATA][PERSON_NAME] - Restaurant [DATE] 14. octubre - 23:28 Mis…" at bounding box center [633, 302] width 1266 height 604
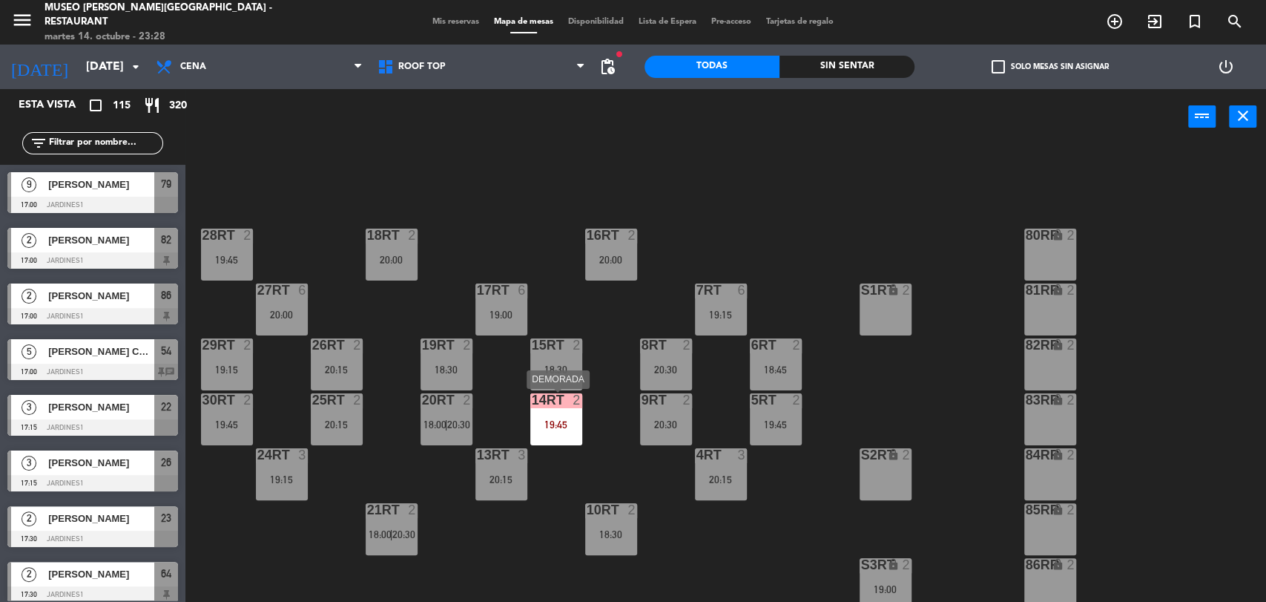
click at [545, 427] on div "19:45" at bounding box center [556, 424] width 52 height 10
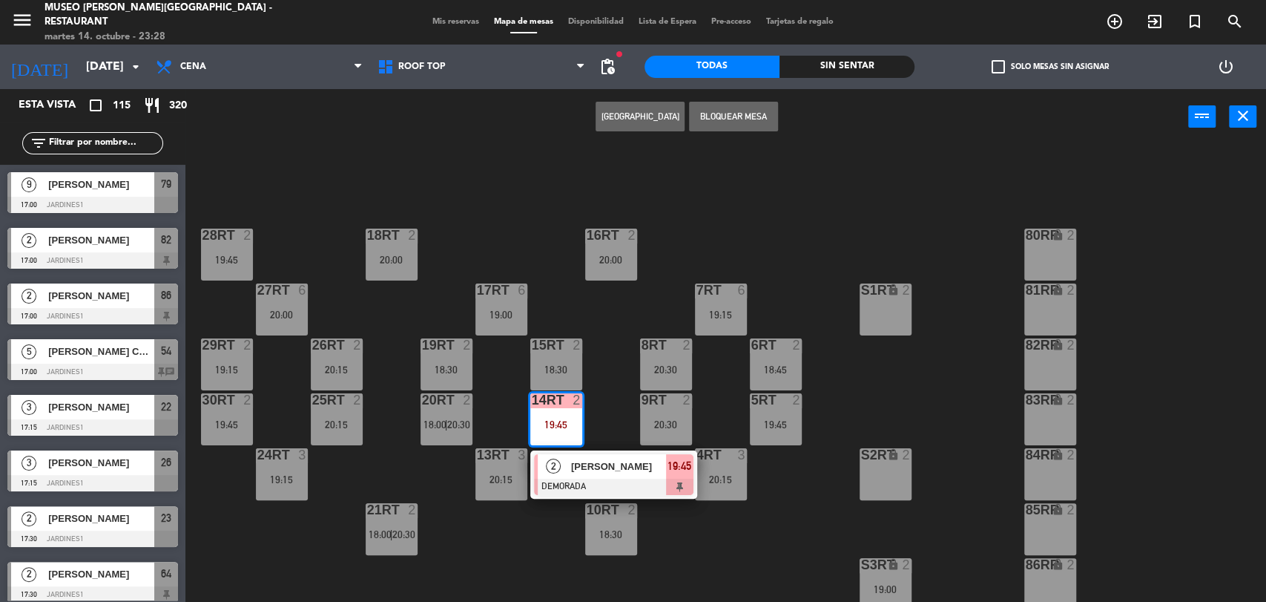
click at [587, 470] on span "[PERSON_NAME]" at bounding box center [618, 466] width 95 height 16
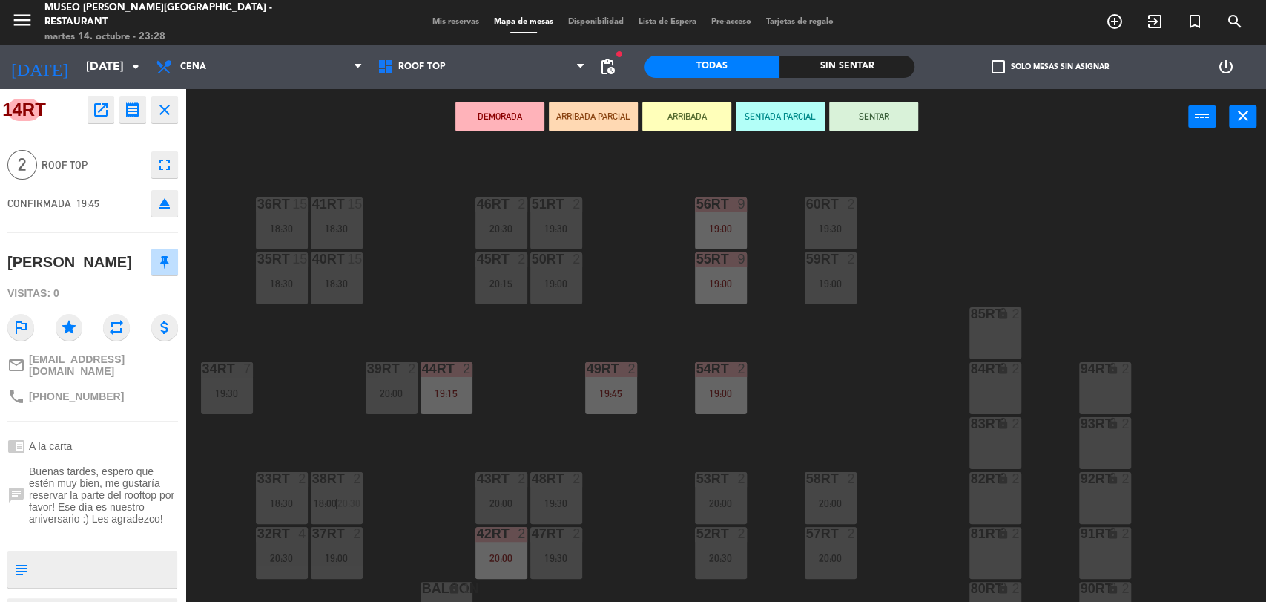
scroll to position [664, 0]
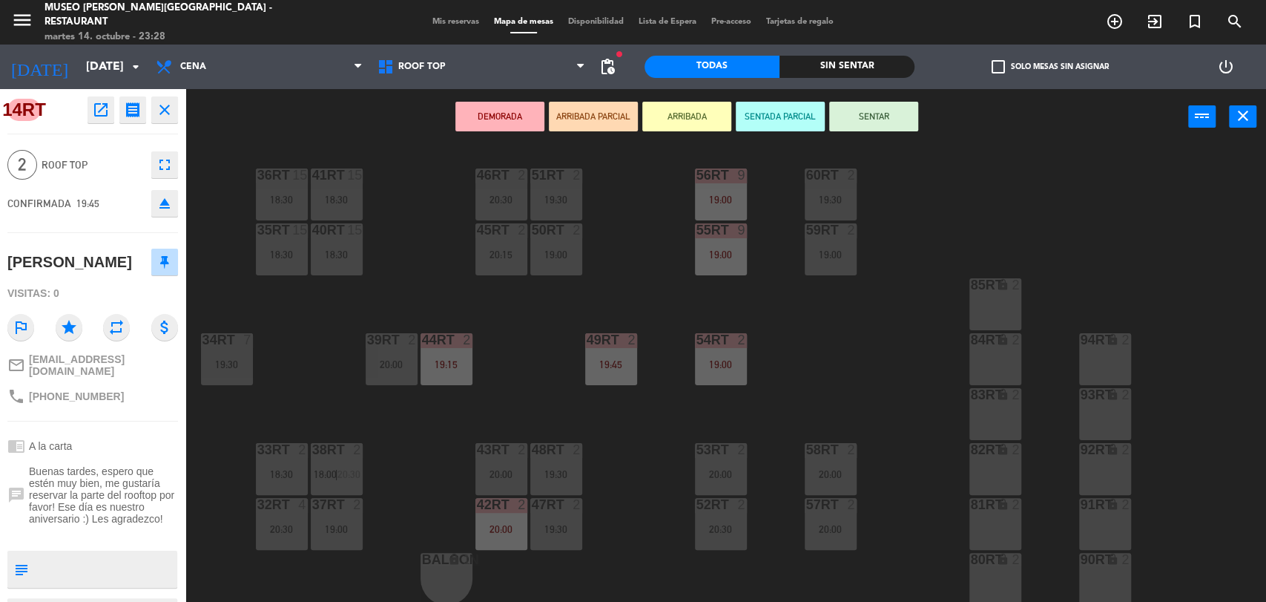
drag, startPoint x: 392, startPoint y: 482, endPoint x: 385, endPoint y: 504, distance: 22.8
click at [385, 504] on div "18RT 2 20:00 16RT 2 20:00 28RT 2 19:45 80RR lock 2 27RT 6 20:00 7RT 6 19:15 S1R…" at bounding box center [732, 375] width 1068 height 457
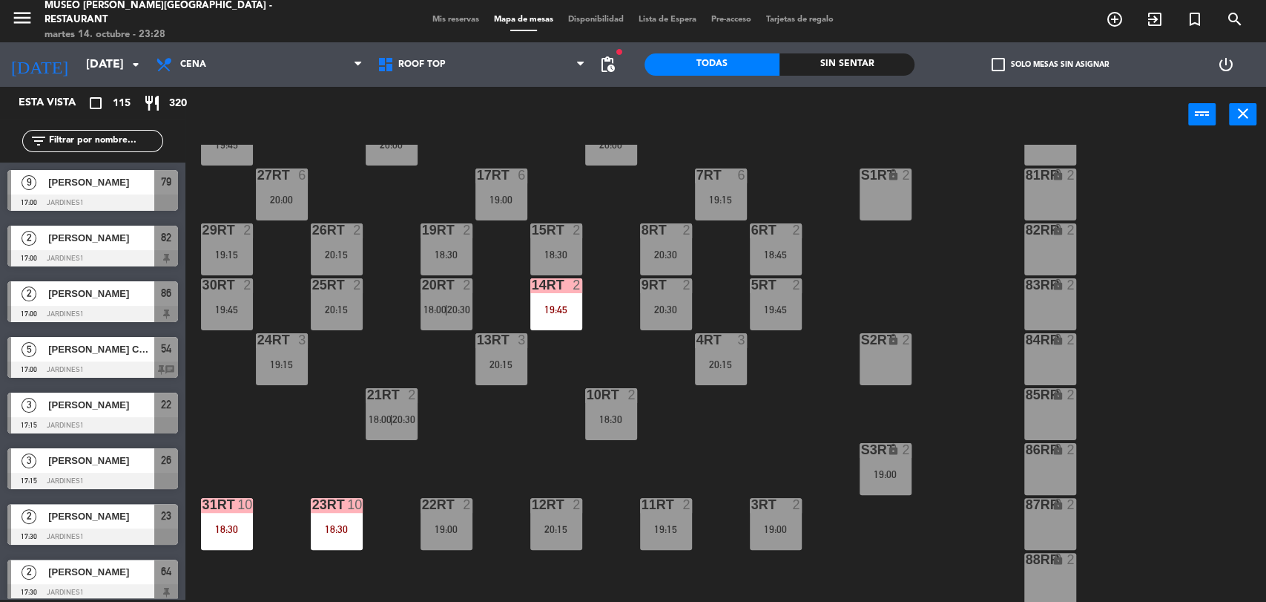
scroll to position [0, 0]
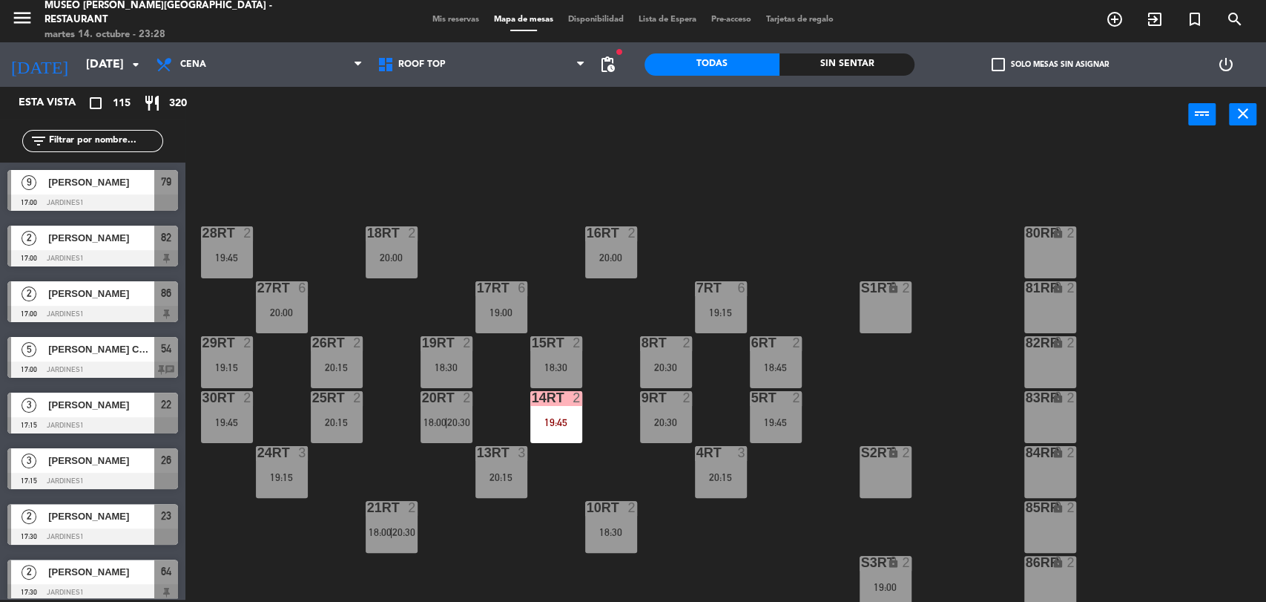
click at [463, 21] on span "Mis reservas" at bounding box center [456, 20] width 62 height 8
